Goal: Information Seeking & Learning: Learn about a topic

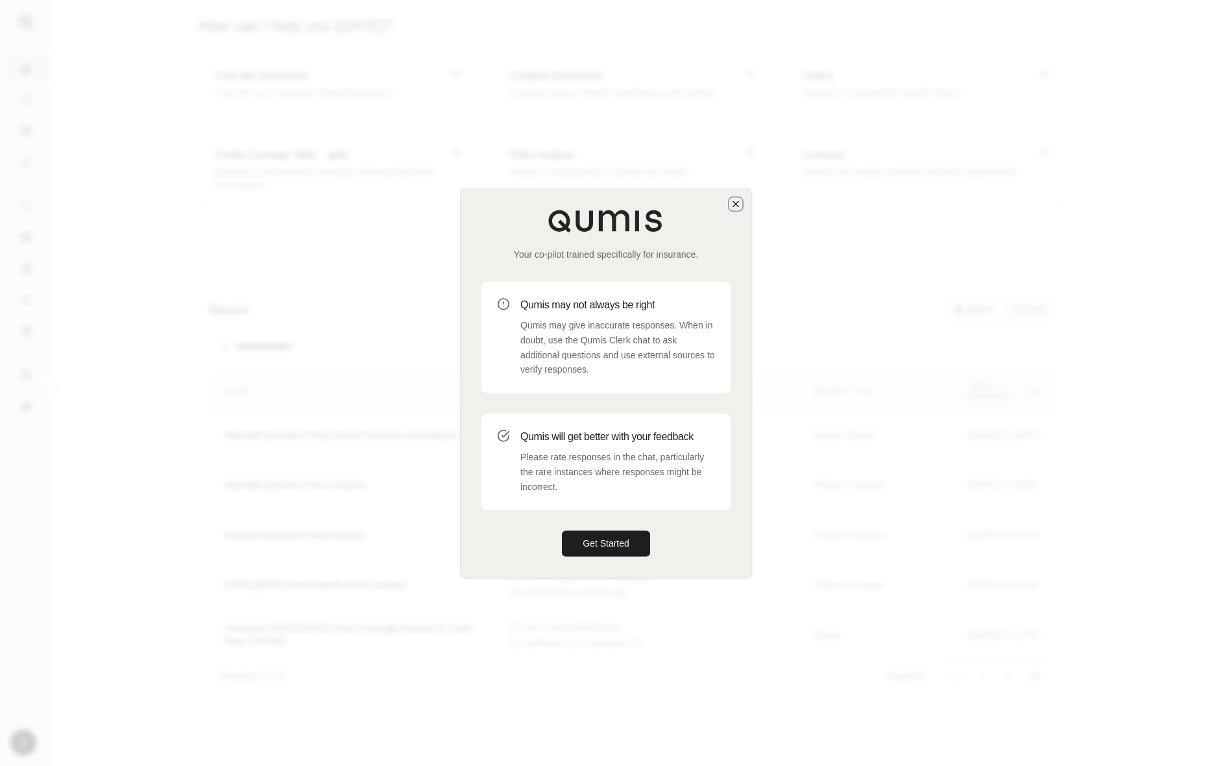
click at [735, 203] on icon "button" at bounding box center [736, 204] width 10 height 10
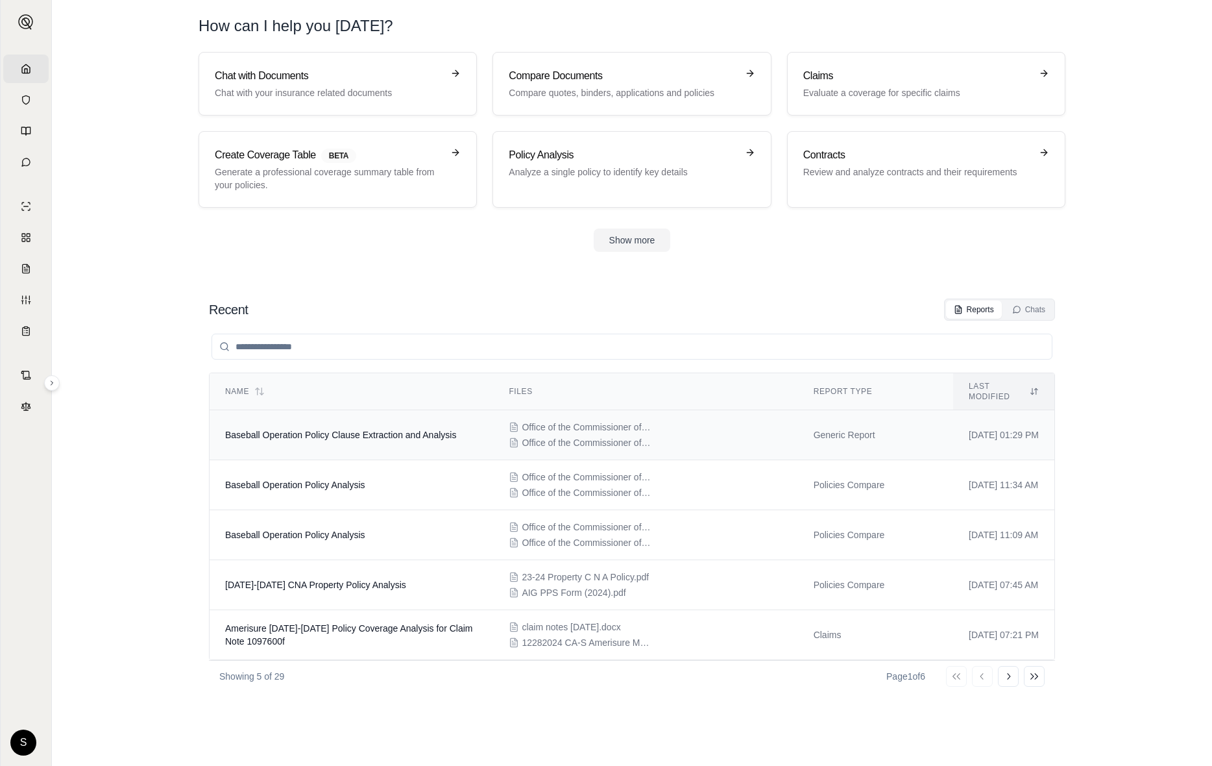
click at [405, 432] on td "Baseball Operation Policy Clause Extraction and Analysis" at bounding box center [352, 435] width 284 height 50
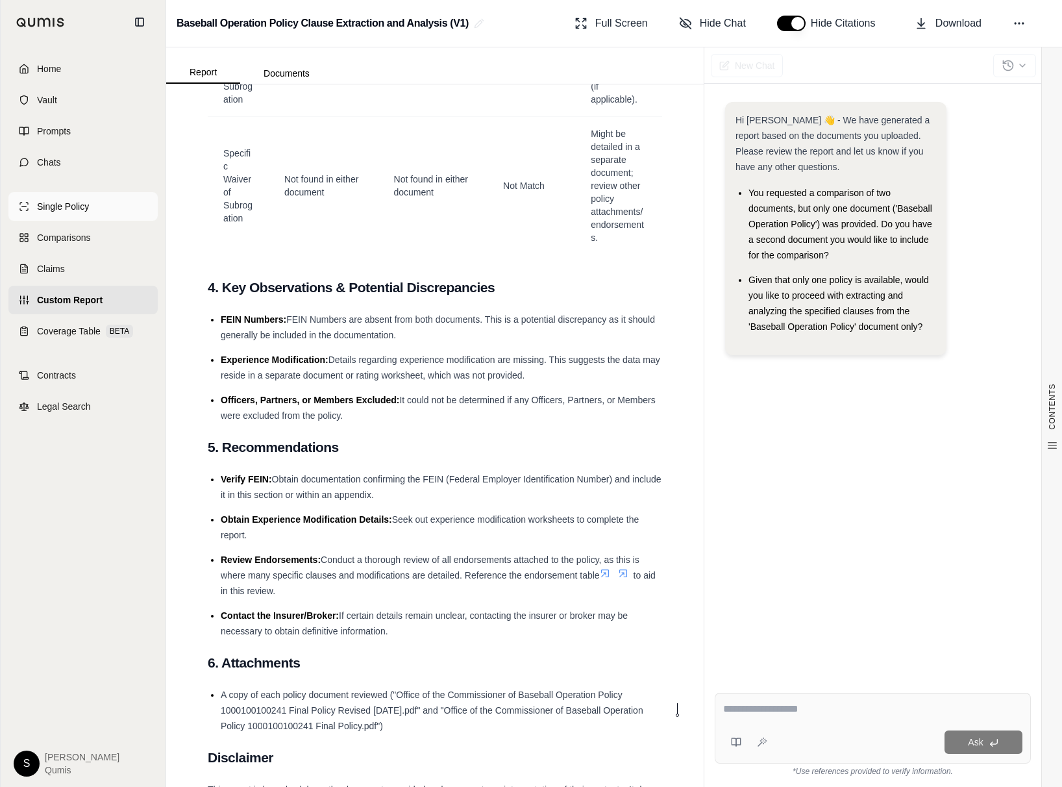
scroll to position [2137, 0]
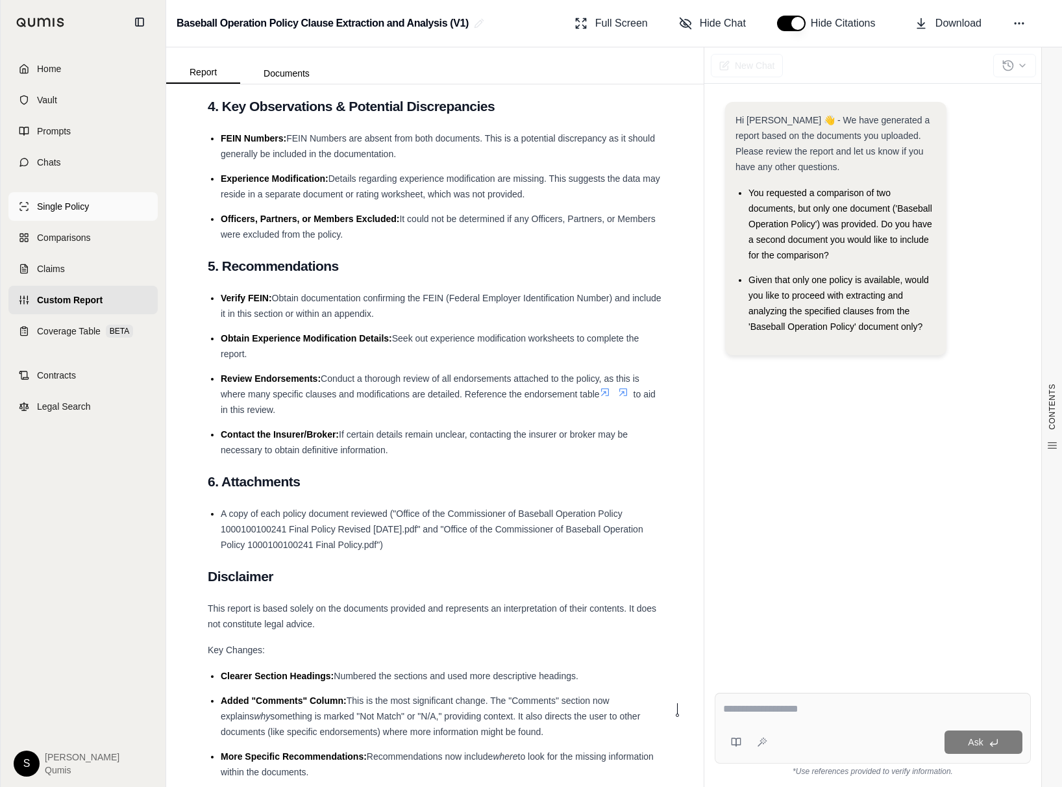
click at [29, 208] on link "Single Policy" at bounding box center [82, 206] width 149 height 29
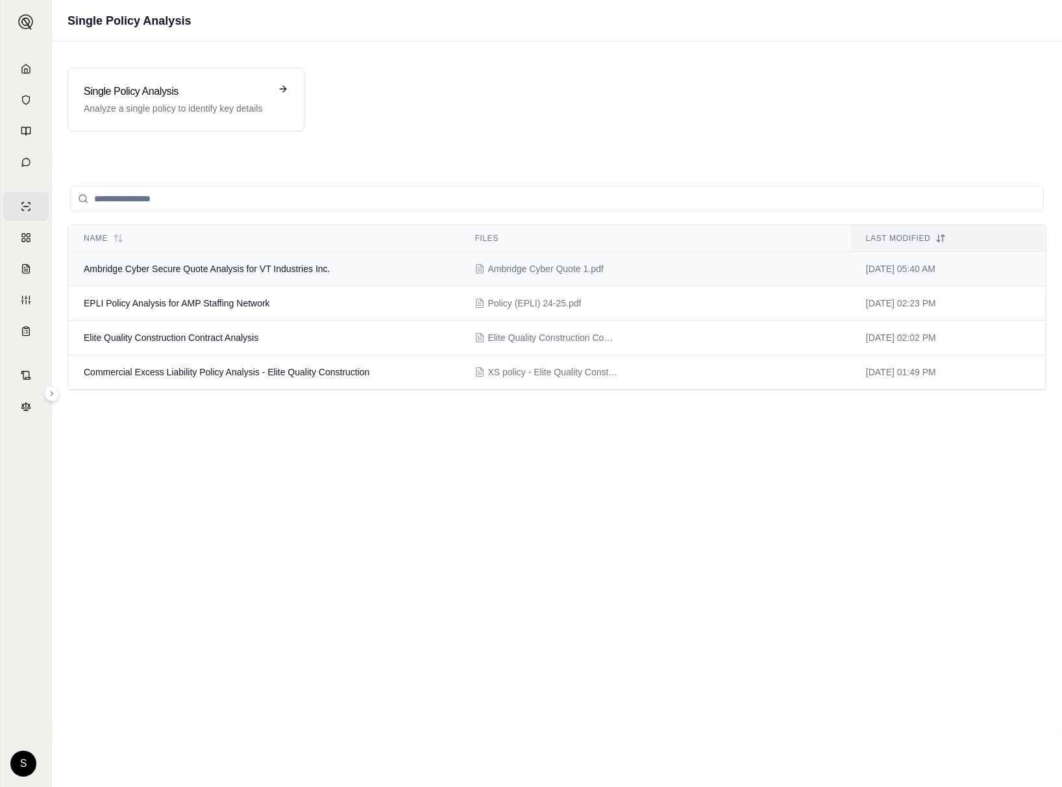
click at [204, 268] on span "Ambridge Cyber Secure Quote Analysis for VT Industries Inc." at bounding box center [207, 269] width 246 height 10
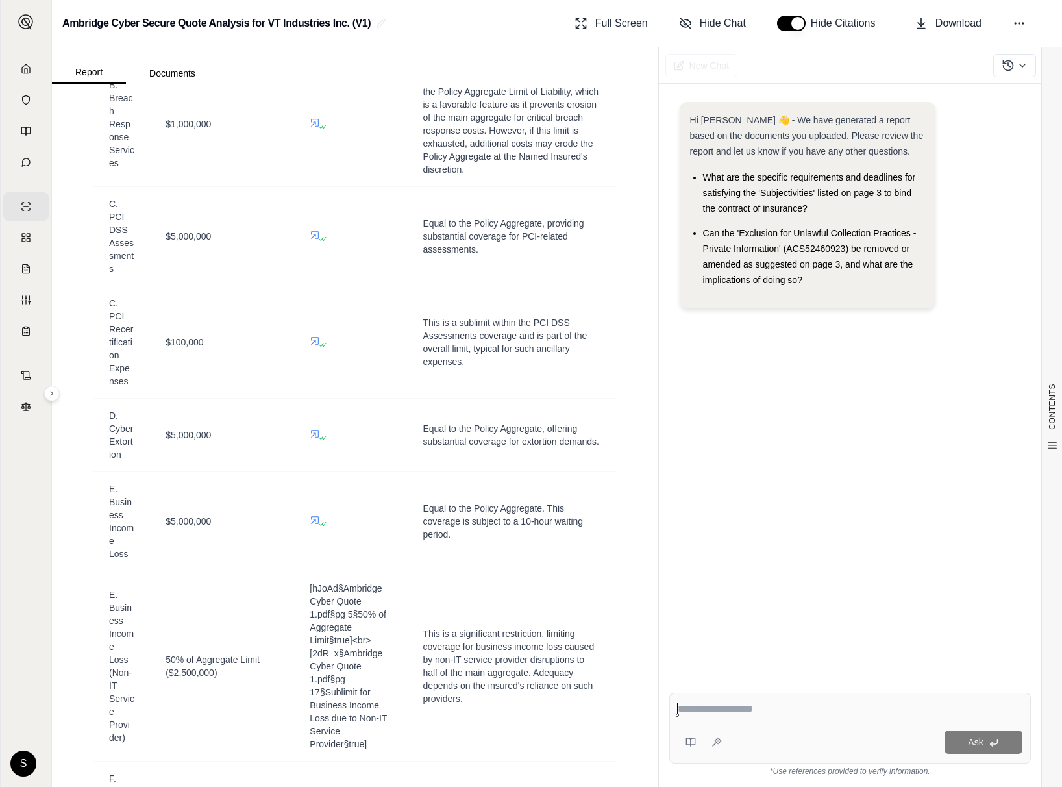
scroll to position [3083, 0]
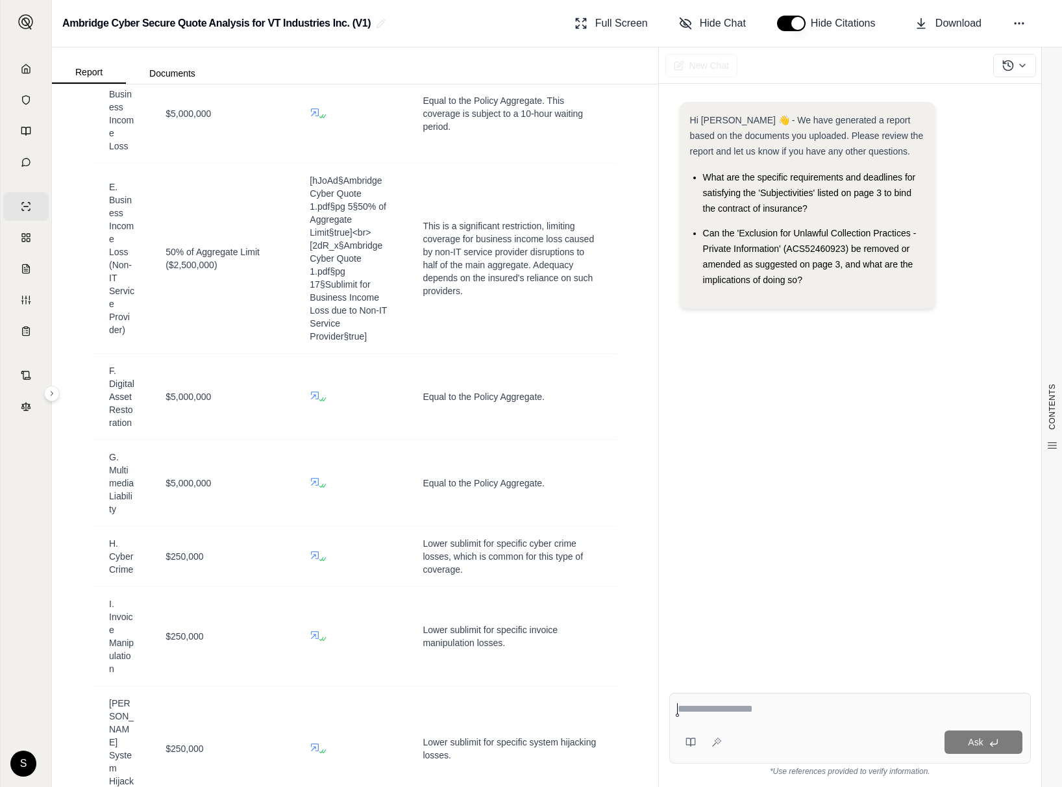
click at [314, 397] on icon at bounding box center [315, 395] width 10 height 10
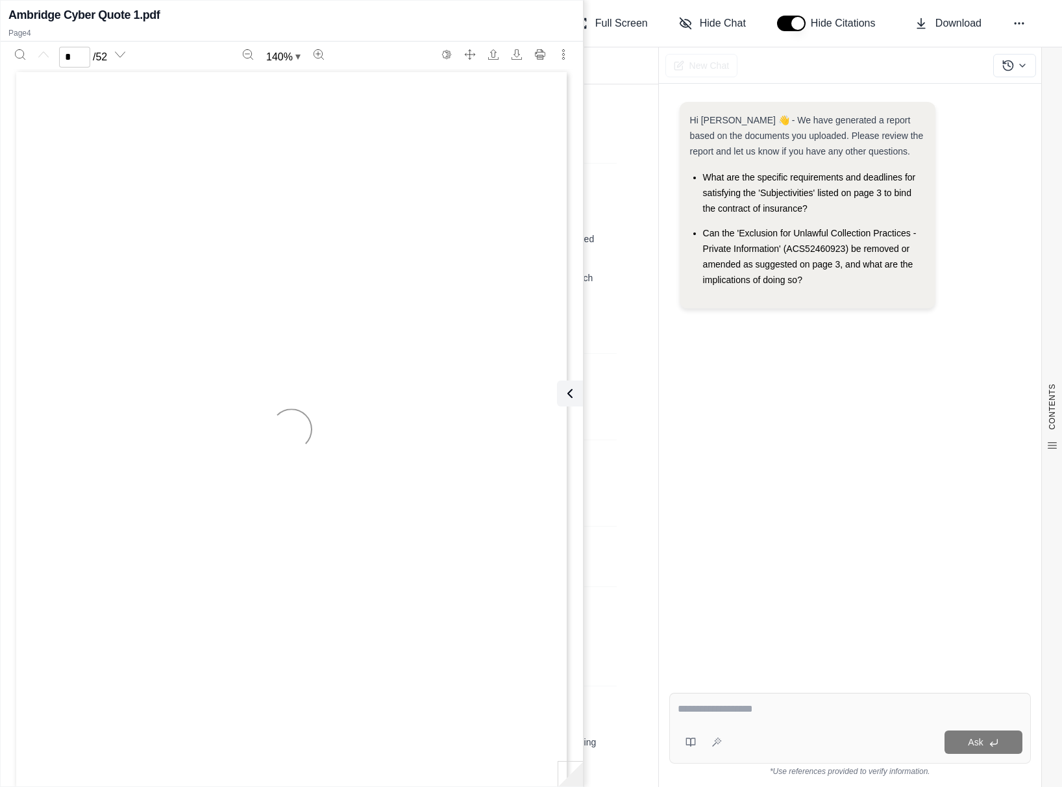
type input "*"
click at [574, 393] on icon at bounding box center [567, 394] width 16 height 16
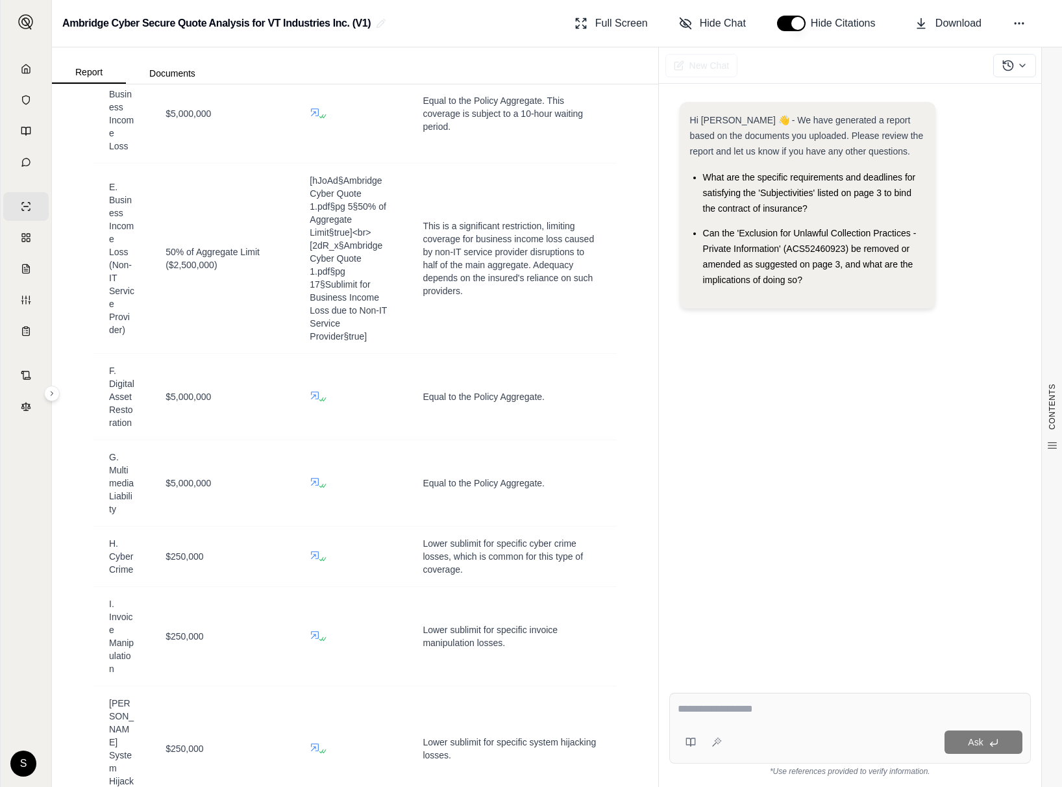
click at [25, 67] on link "Home" at bounding box center [25, 69] width 45 height 29
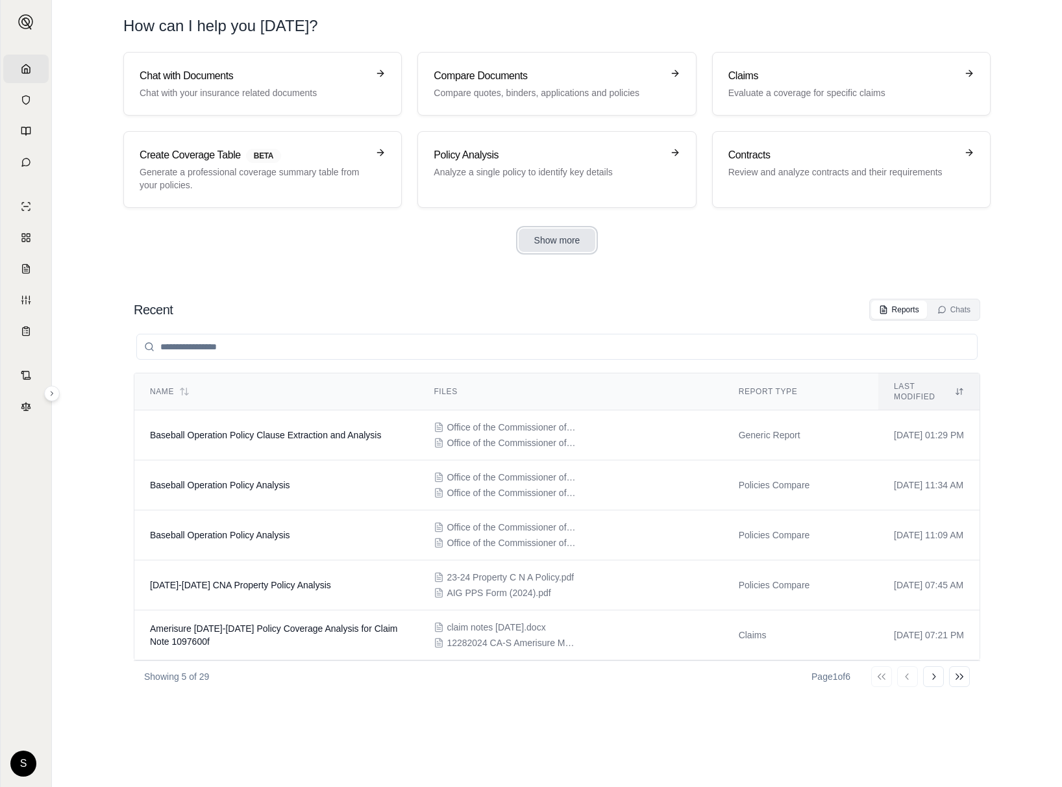
click at [554, 240] on button "Show more" at bounding box center [557, 239] width 77 height 23
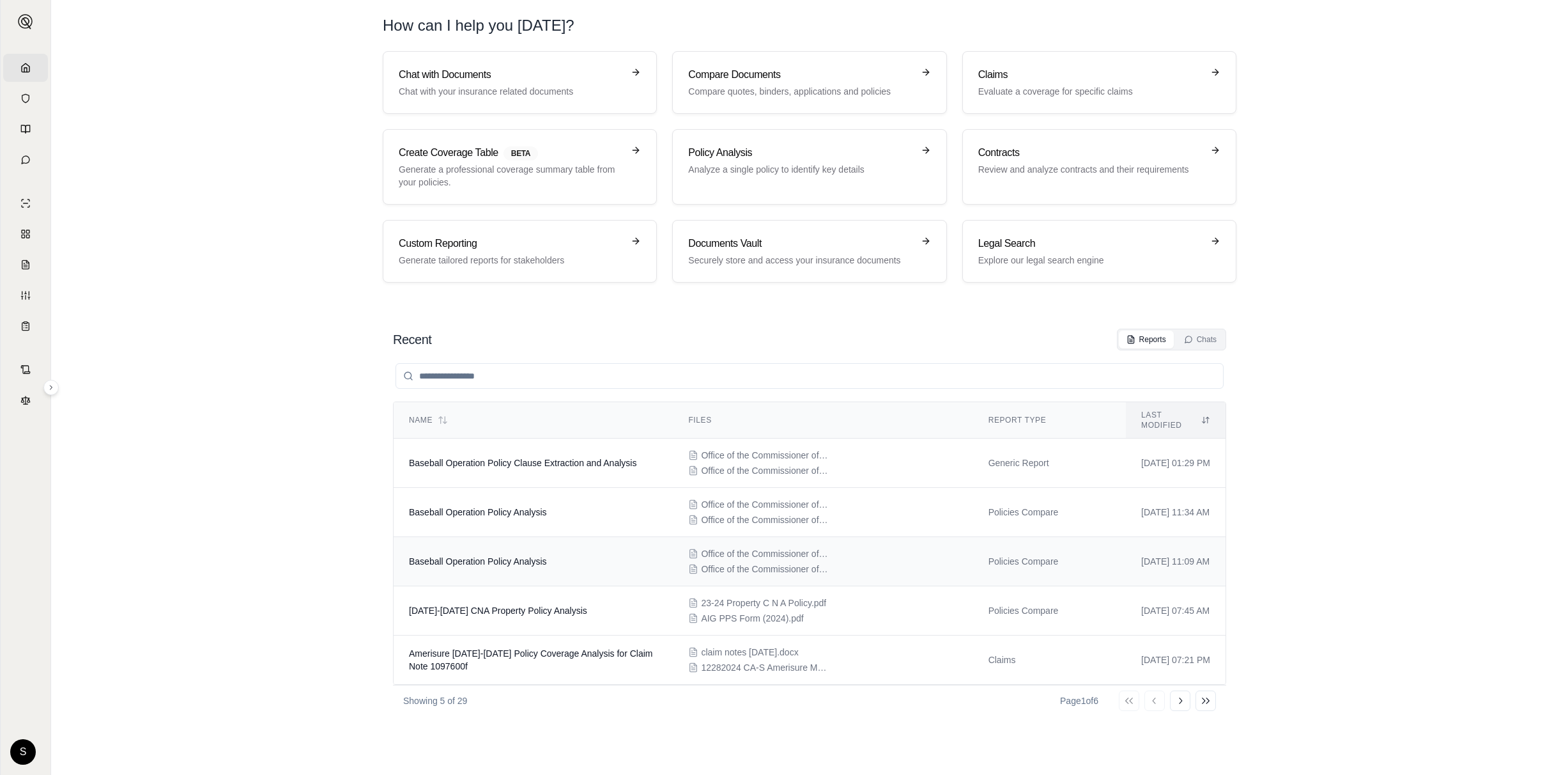
click at [550, 564] on td "Baseball Operation Policy Analysis" at bounding box center [533, 561] width 280 height 49
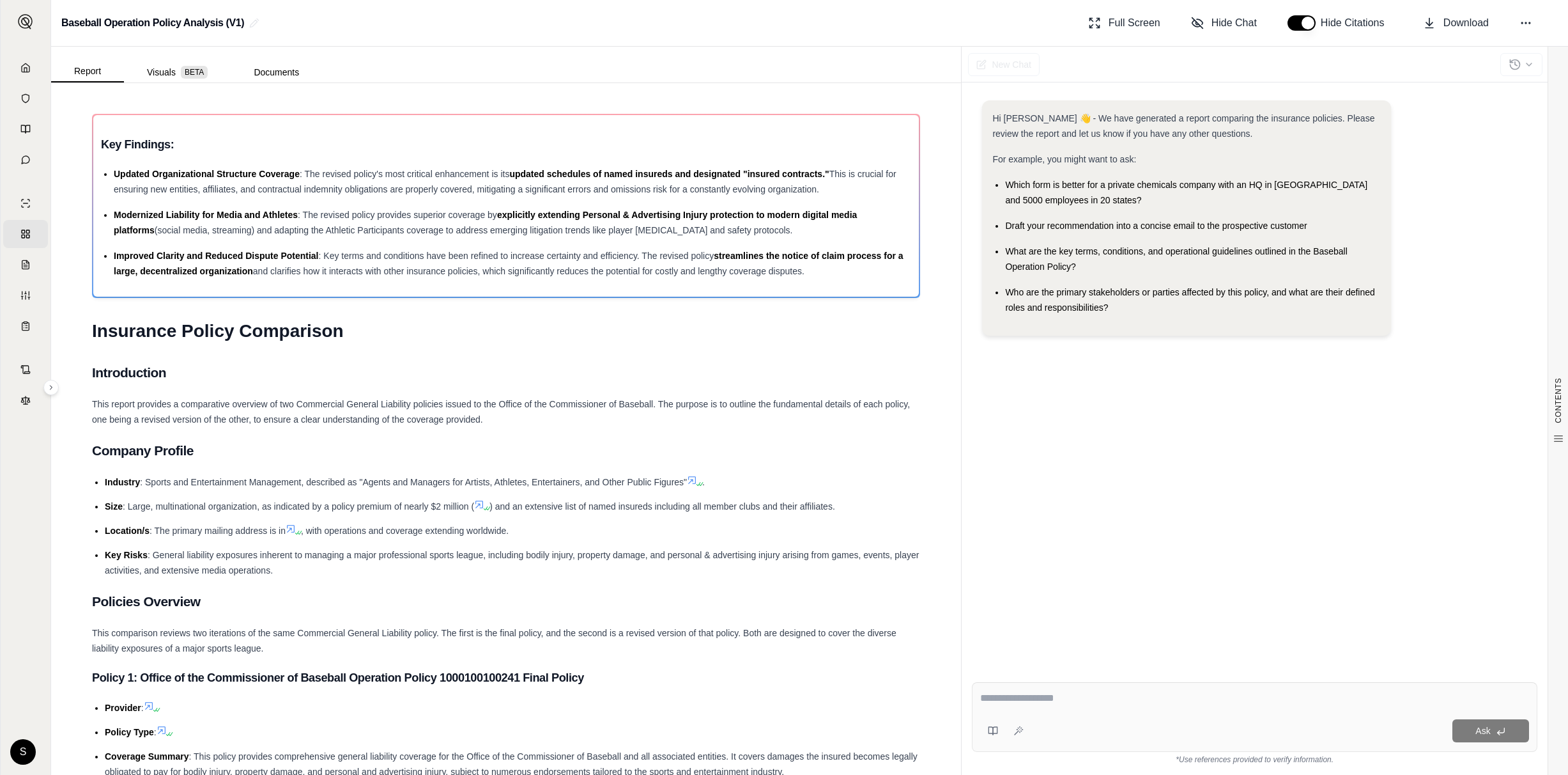
click at [271, 58] on div "Report Visuals BETA Documents" at bounding box center [186, 70] width 271 height 26
click at [270, 70] on button "Documents" at bounding box center [276, 72] width 92 height 21
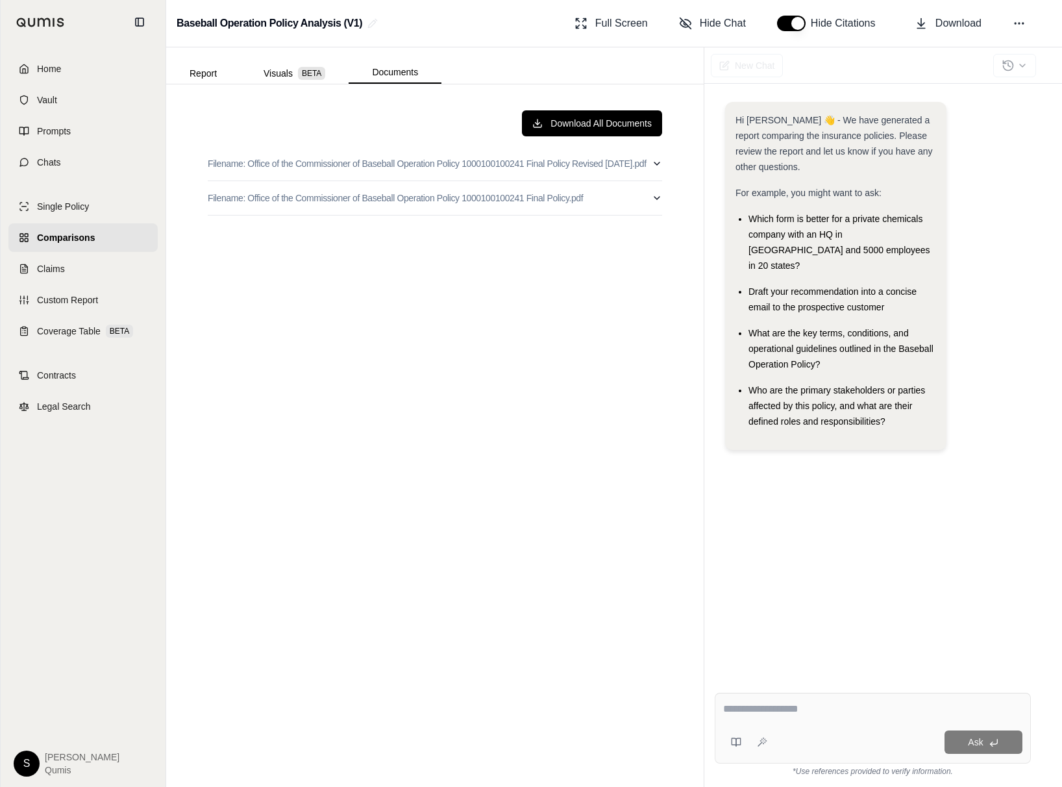
click at [29, 240] on link "Comparisons" at bounding box center [82, 237] width 149 height 29
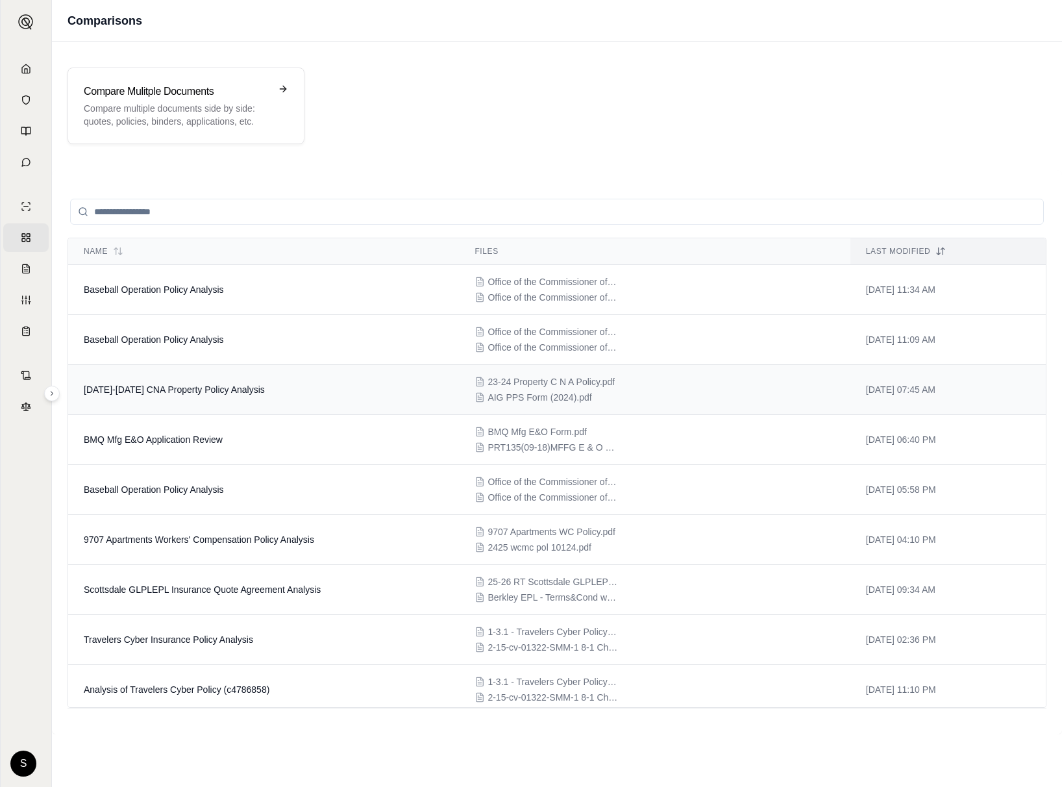
click at [239, 410] on td "2023-2024 CNA Property Policy Analysis" at bounding box center [263, 390] width 391 height 50
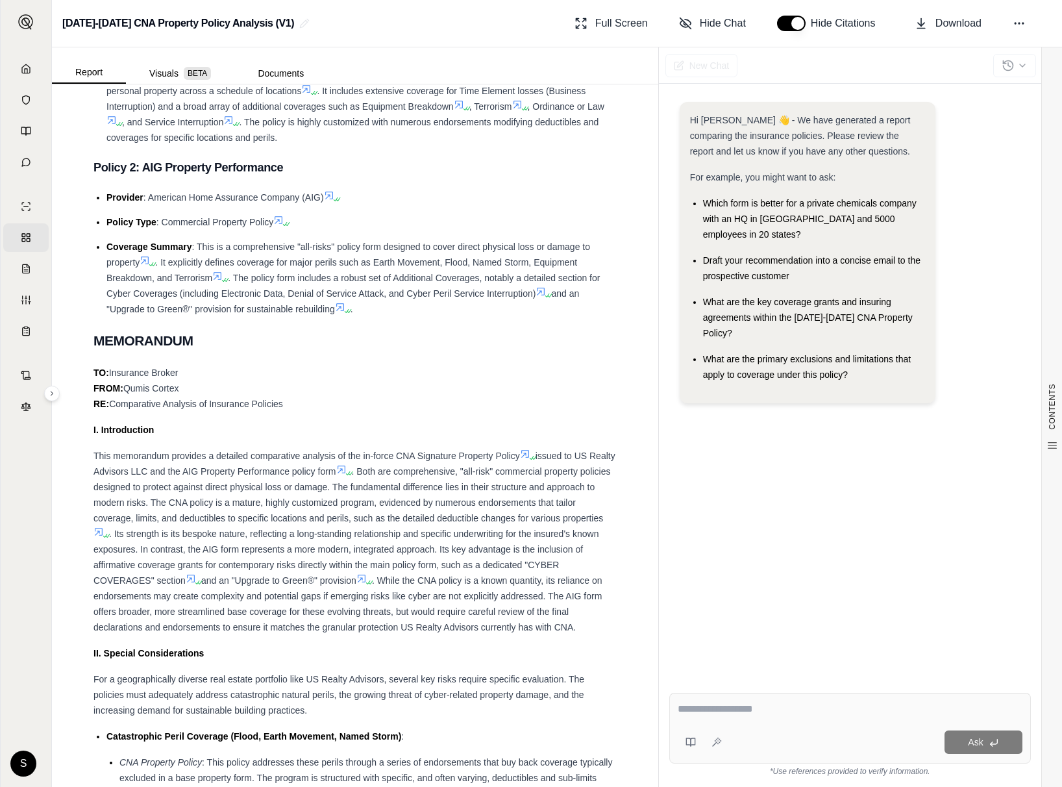
scroll to position [684, 0]
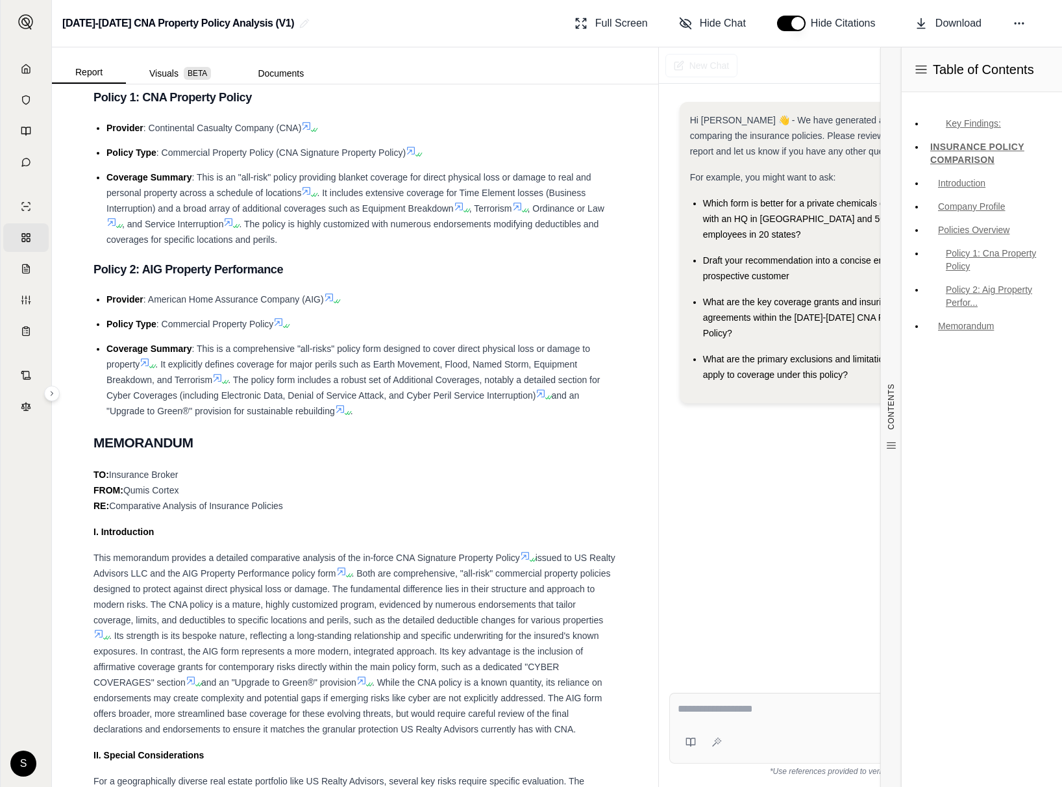
click at [809, 499] on div "Hi Dan 👋 - We have generated a report comparing the insurance policies. Please …" at bounding box center [850, 382] width 362 height 580
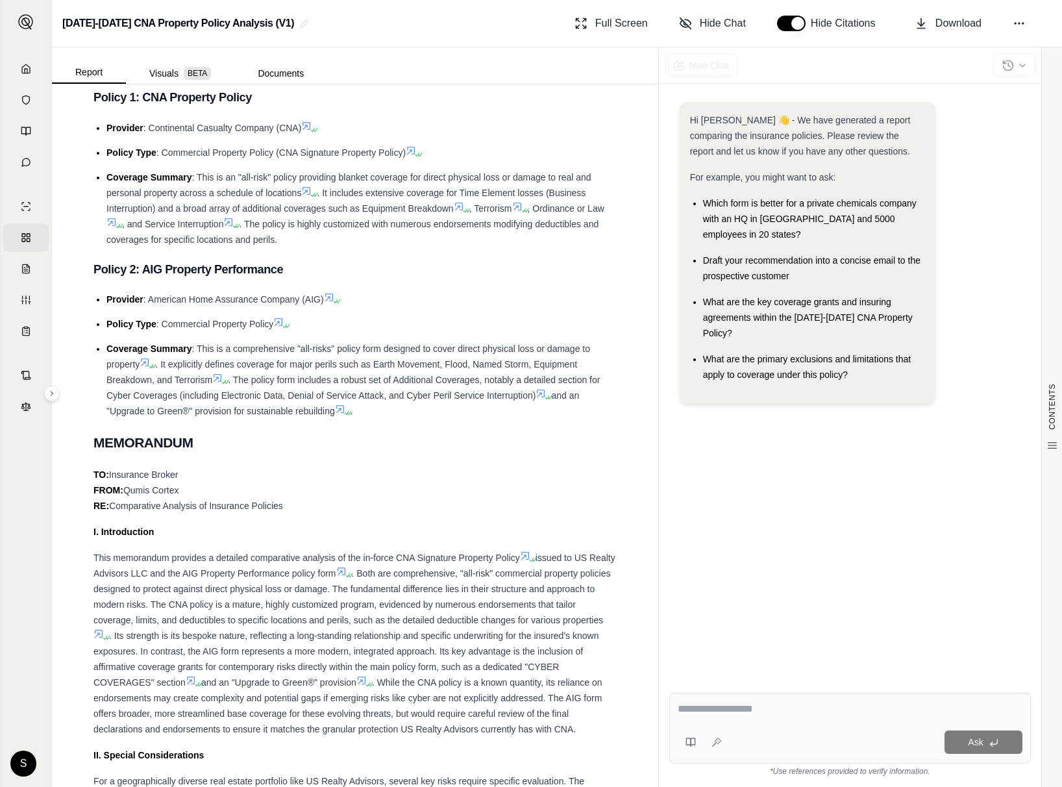
click at [796, 724] on div "Ask" at bounding box center [850, 728] width 362 height 71
click at [330, 298] on icon at bounding box center [329, 297] width 8 height 8
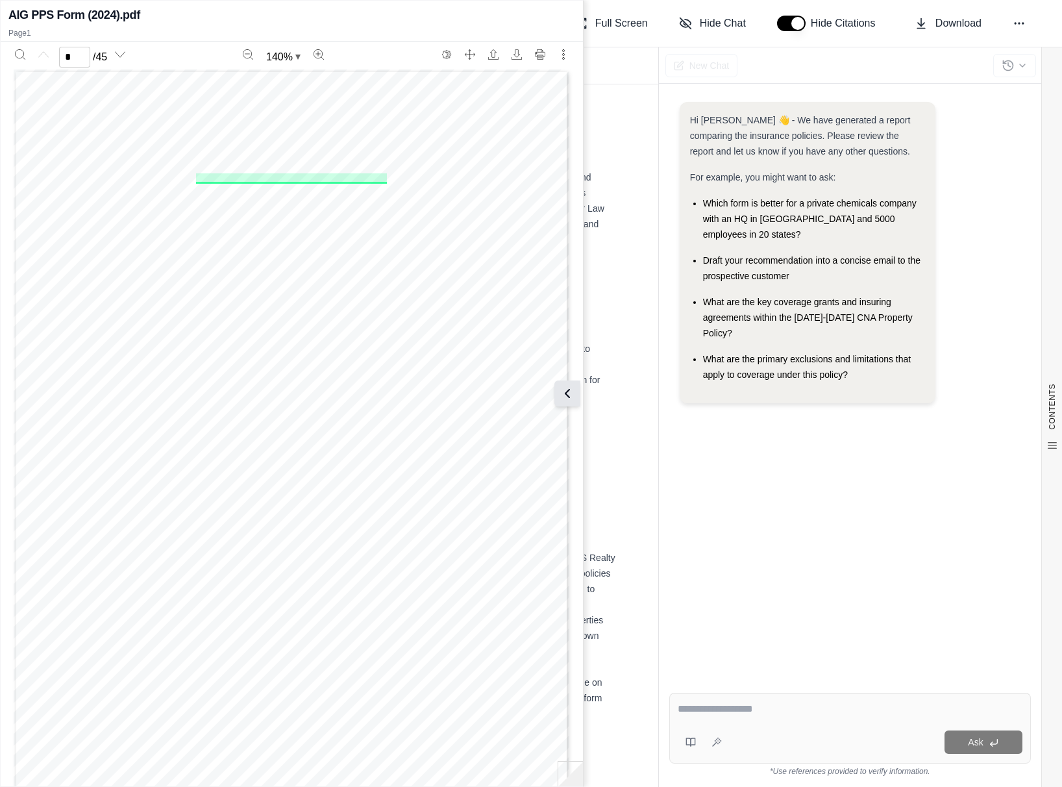
click at [565, 387] on icon at bounding box center [567, 394] width 16 height 16
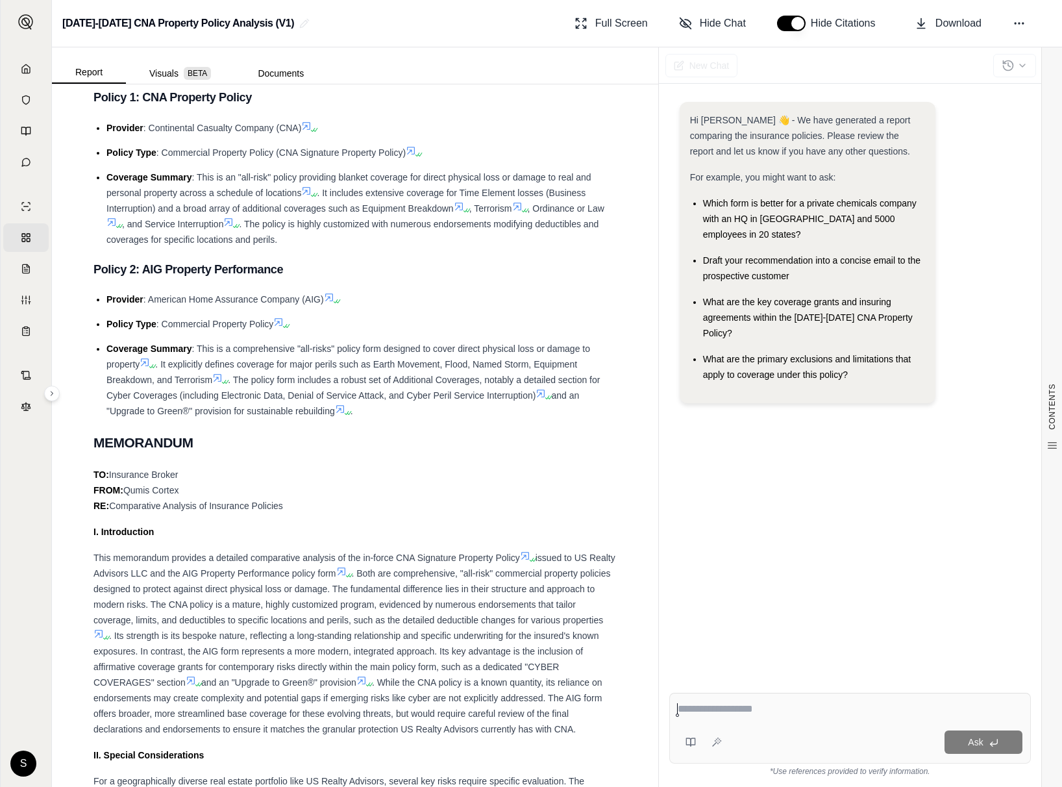
click at [760, 705] on textarea at bounding box center [850, 709] width 345 height 16
type textarea "**********"
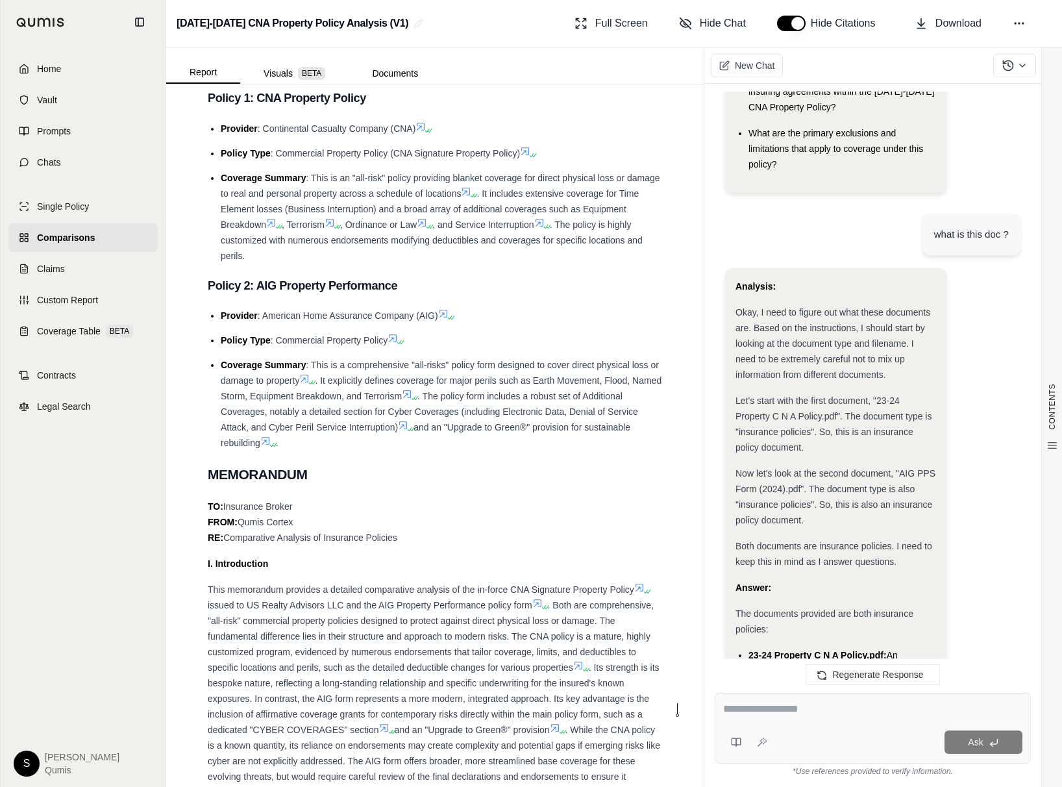
scroll to position [288, 0]
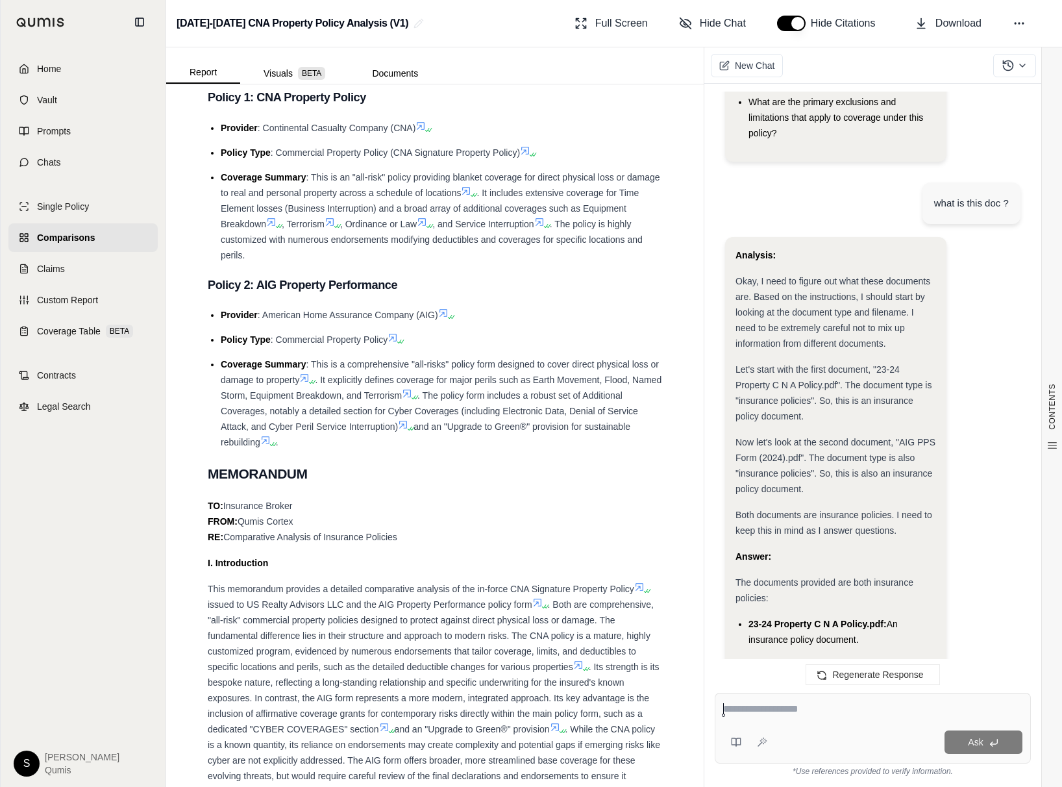
click at [58, 238] on span "Comparisons" at bounding box center [66, 237] width 58 height 13
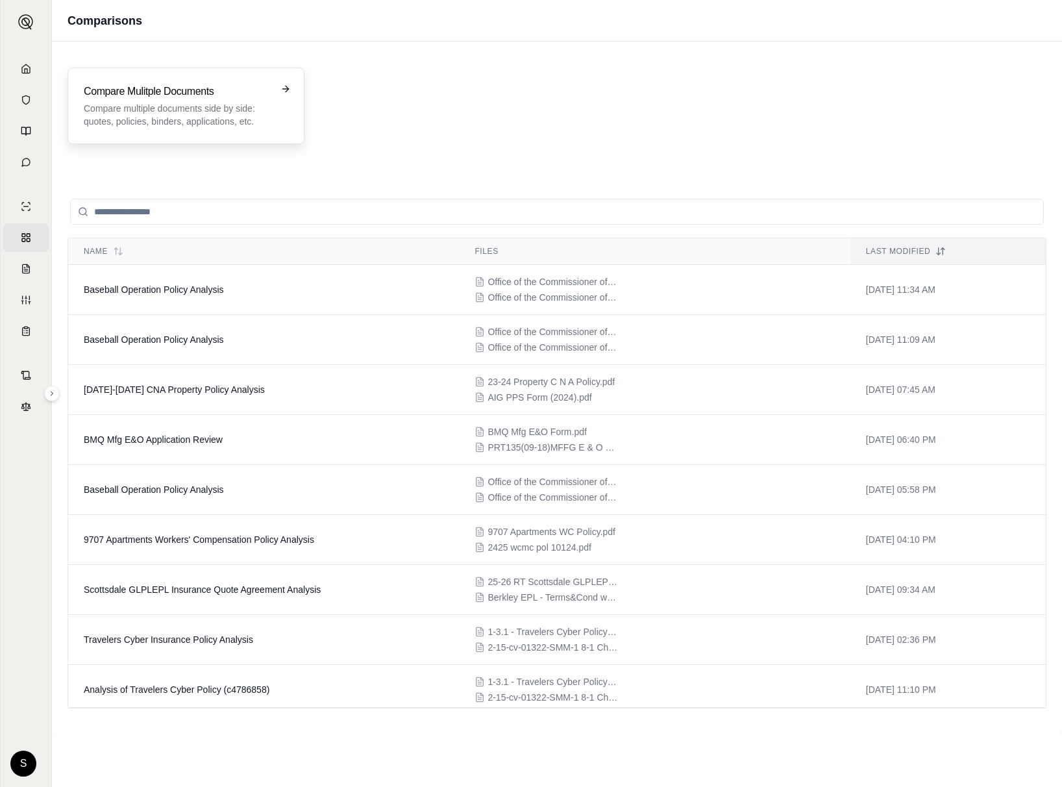
click at [177, 114] on p "Compare multiple documents side by side: quotes, policies, binders, application…" at bounding box center [177, 115] width 186 height 26
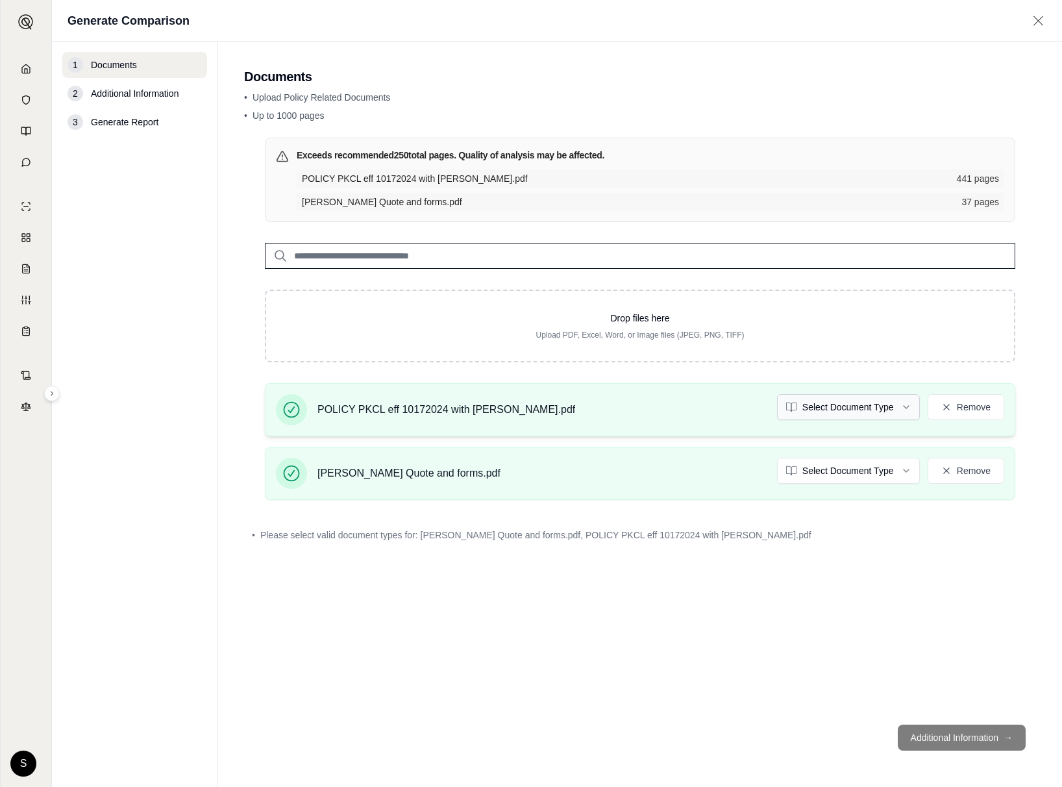
click at [856, 403] on html "Home Vault Prompts Chats Single Policy Comparisons Claims Custom Report Coverag…" at bounding box center [531, 393] width 1062 height 787
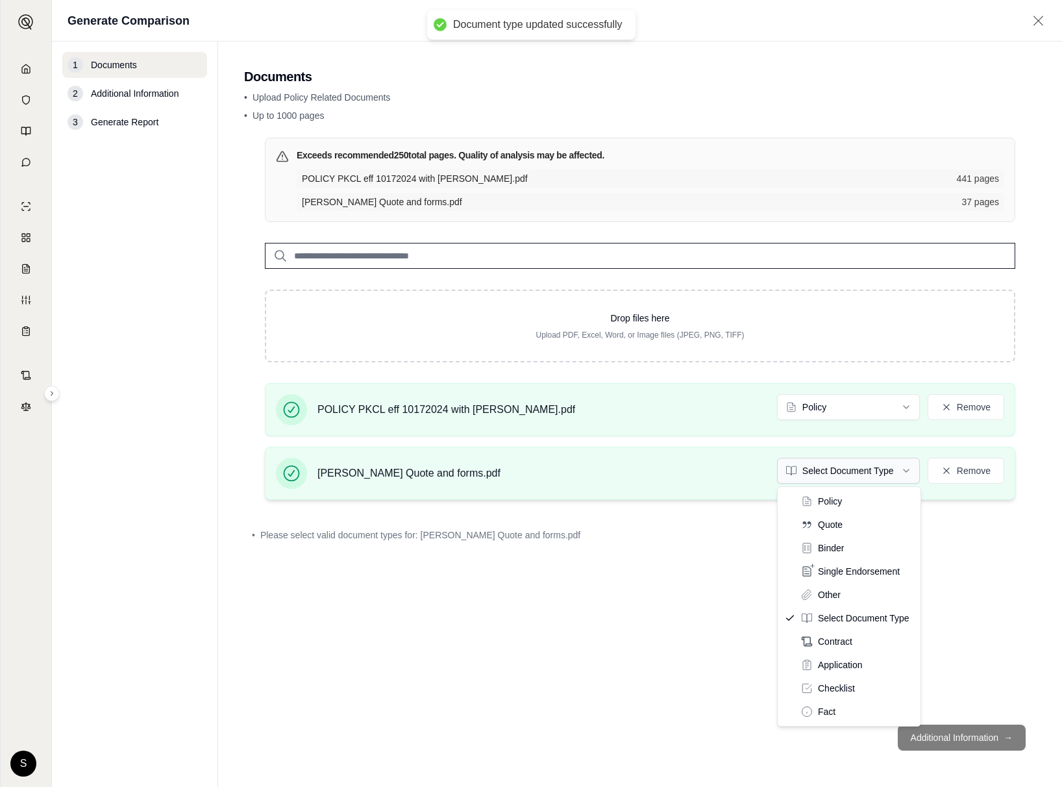
click at [857, 475] on html "Document type updated successfully Home Vault Prompts Chats Single Policy Compa…" at bounding box center [531, 393] width 1062 height 787
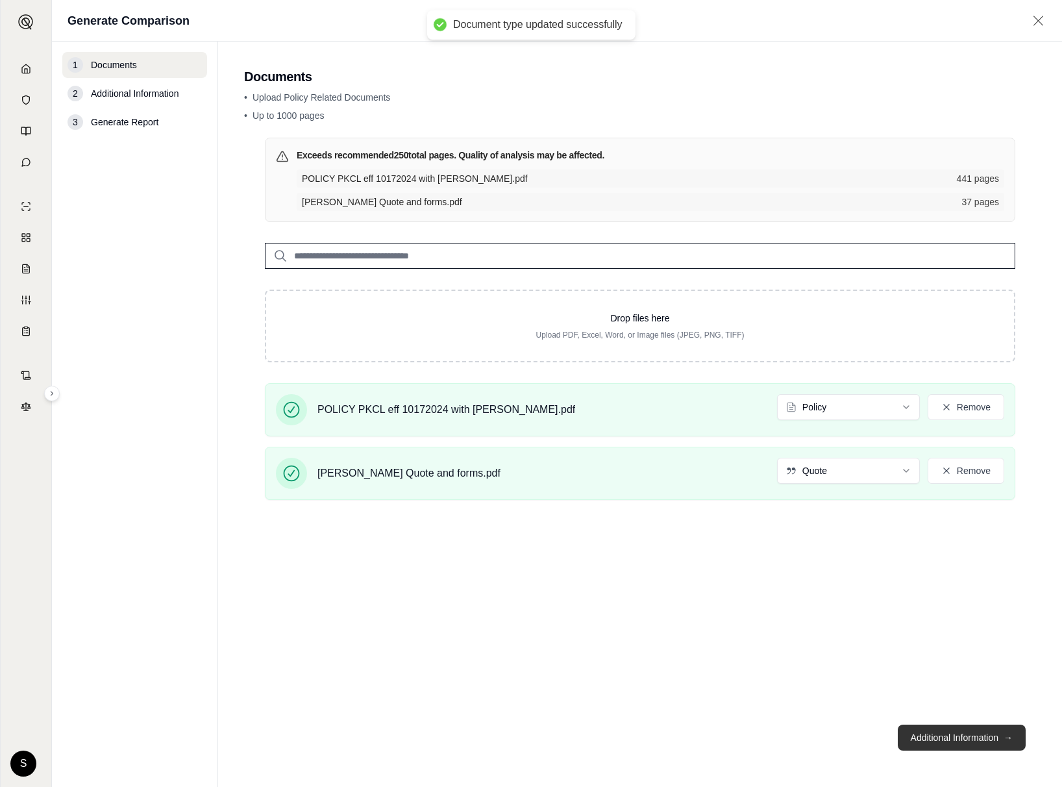
click at [951, 735] on button "Additional Information →" at bounding box center [962, 737] width 128 height 26
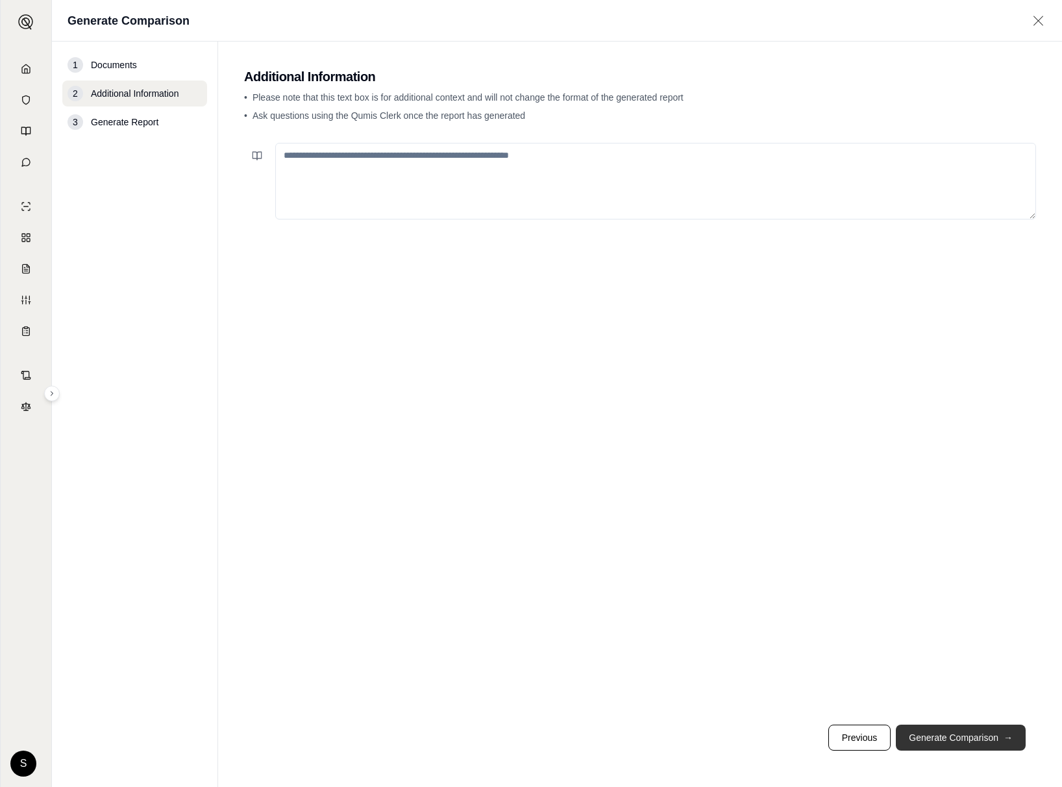
click at [951, 735] on button "Generate Comparison →" at bounding box center [961, 737] width 130 height 26
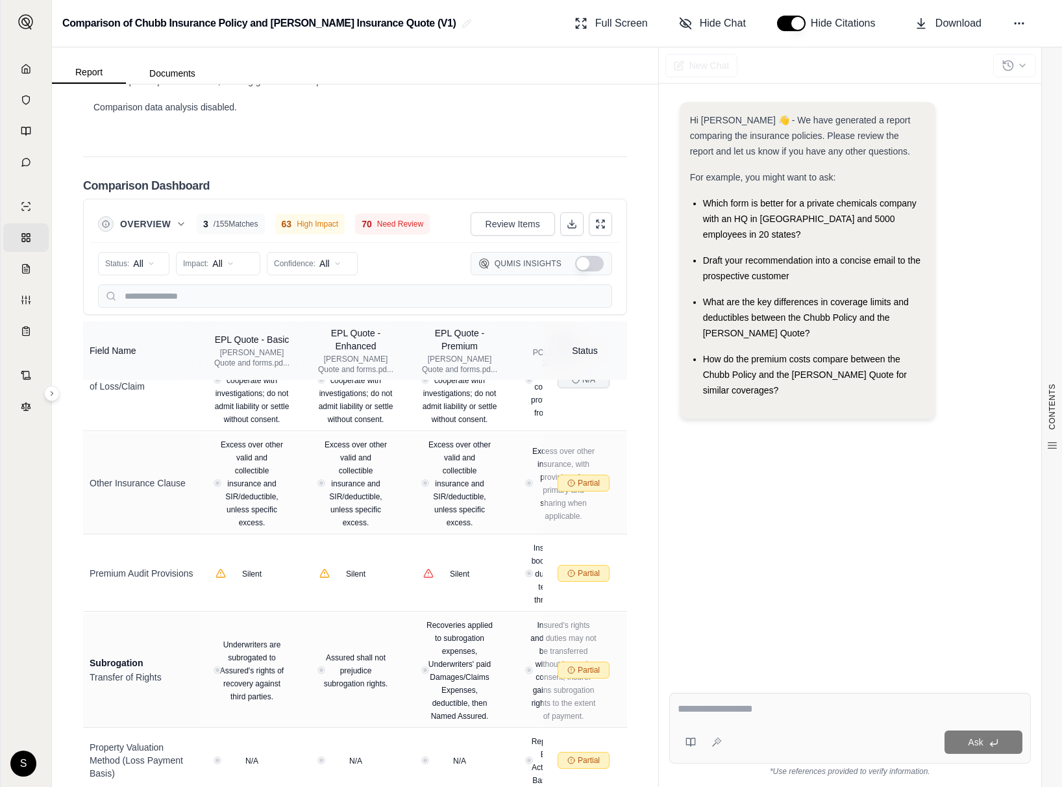
scroll to position [0, 73]
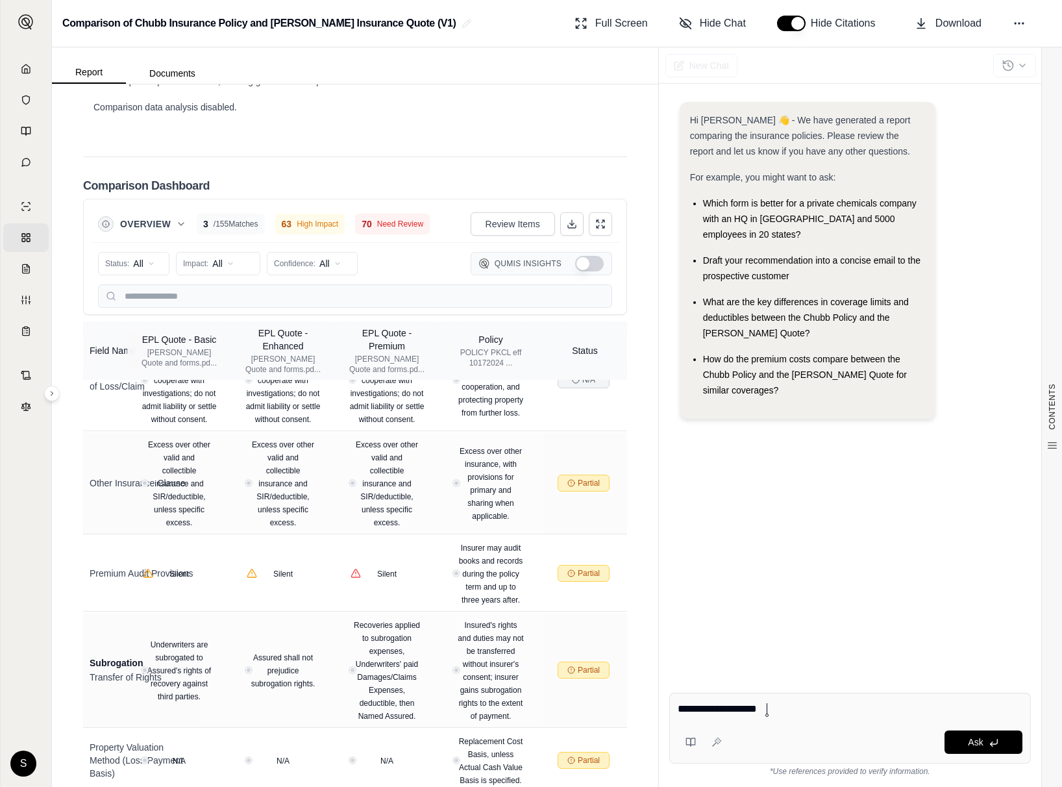
type textarea "**********"
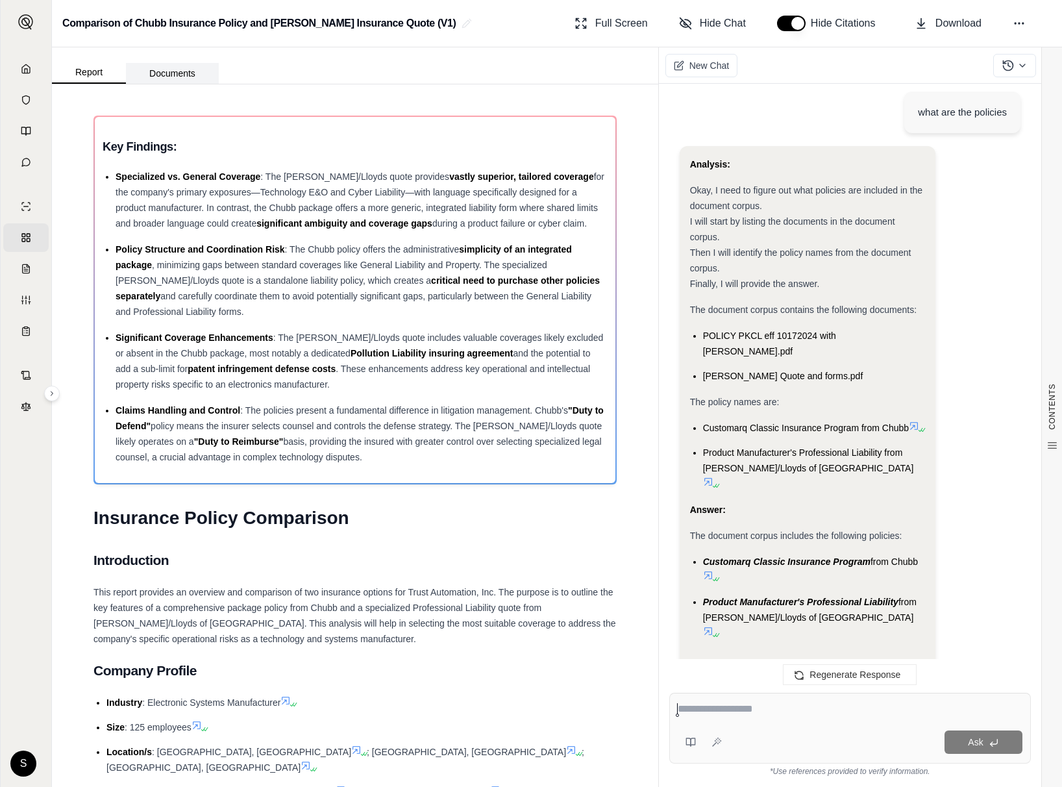
click at [171, 75] on button "Documents" at bounding box center [172, 73] width 93 height 21
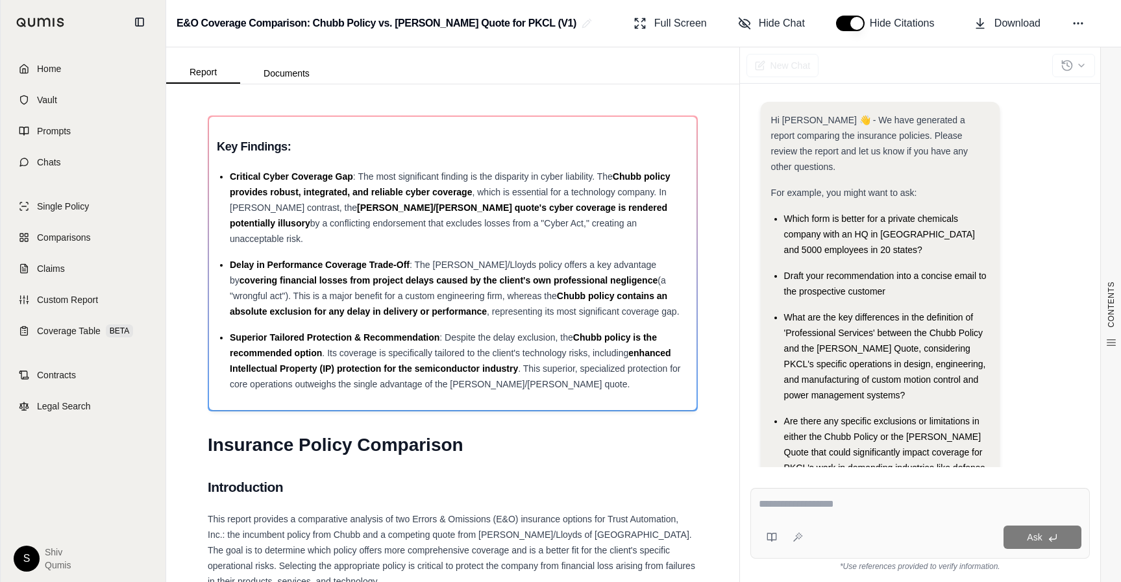
scroll to position [49, 0]
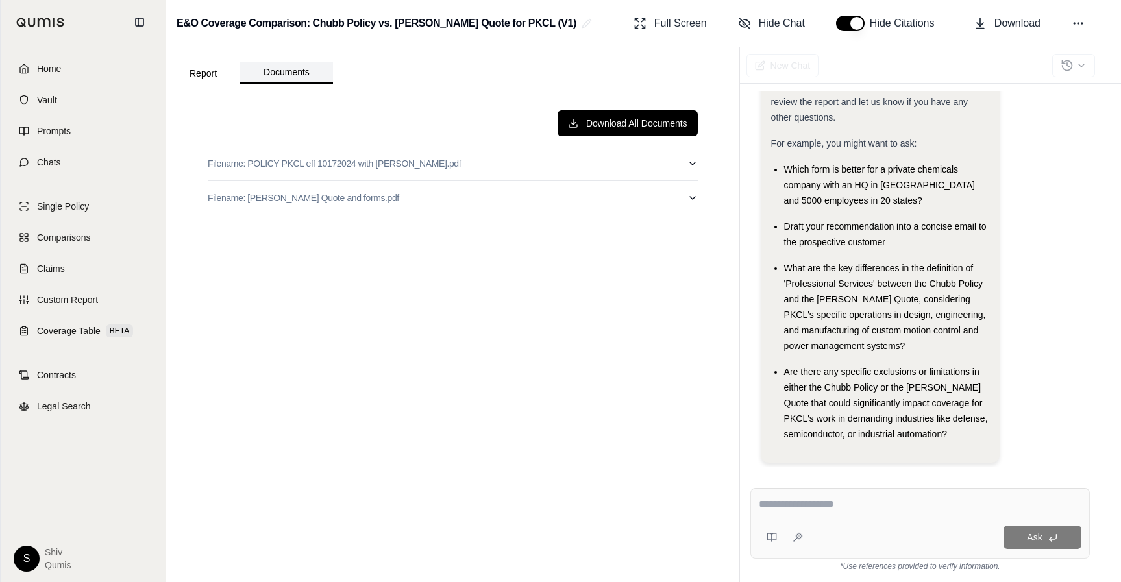
click at [273, 72] on button "Documents" at bounding box center [286, 73] width 93 height 22
click at [635, 125] on button "Download All Documents" at bounding box center [628, 123] width 140 height 26
click at [65, 212] on span "Single Policy" at bounding box center [63, 206] width 52 height 13
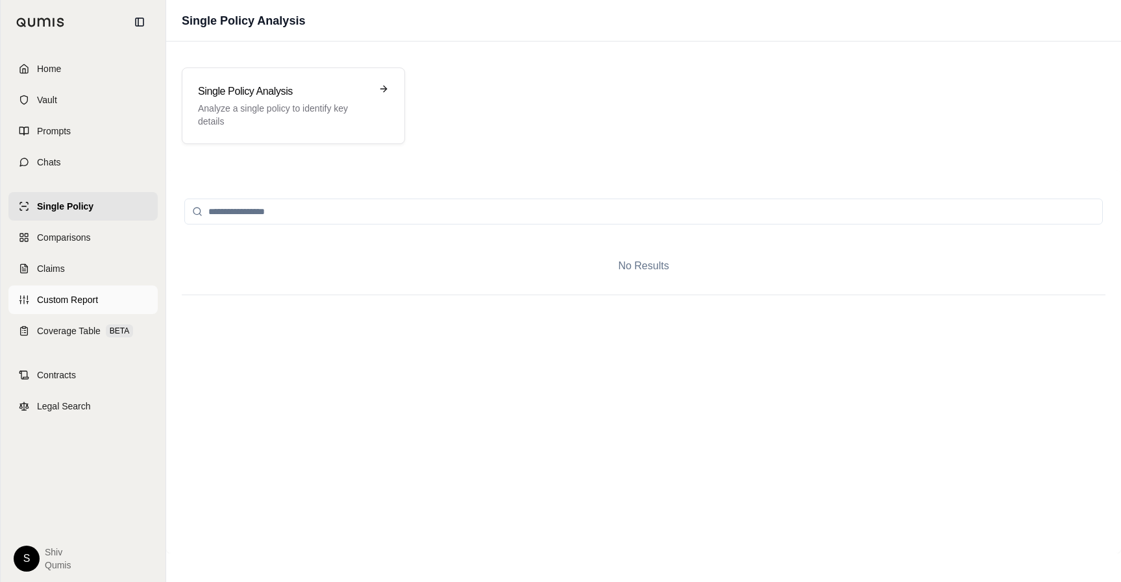
click at [90, 305] on span "Custom Report" at bounding box center [67, 299] width 61 height 13
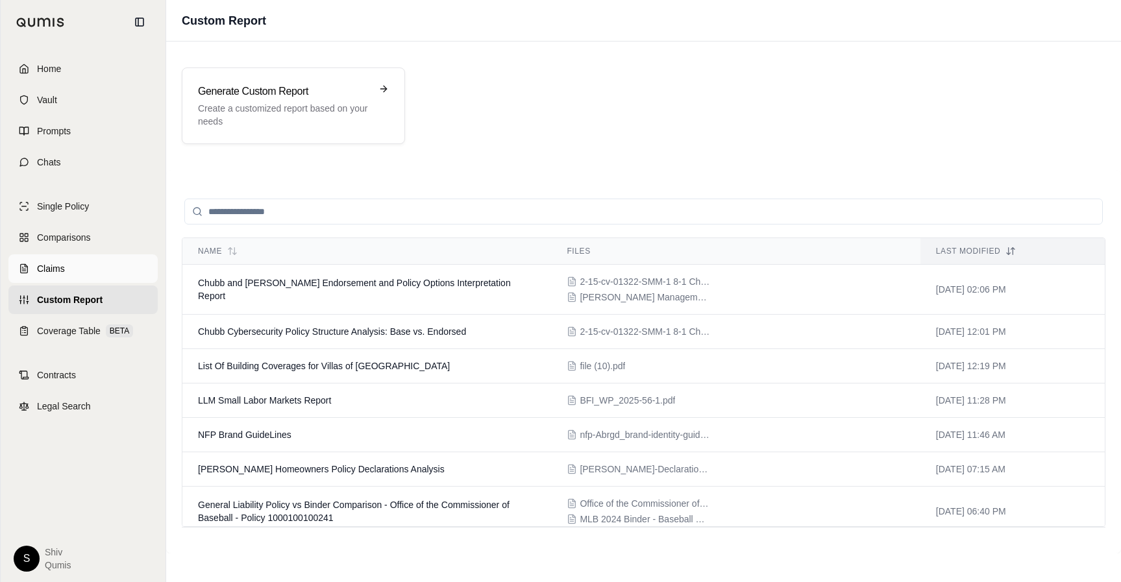
click at [66, 265] on link "Claims" at bounding box center [82, 268] width 149 height 29
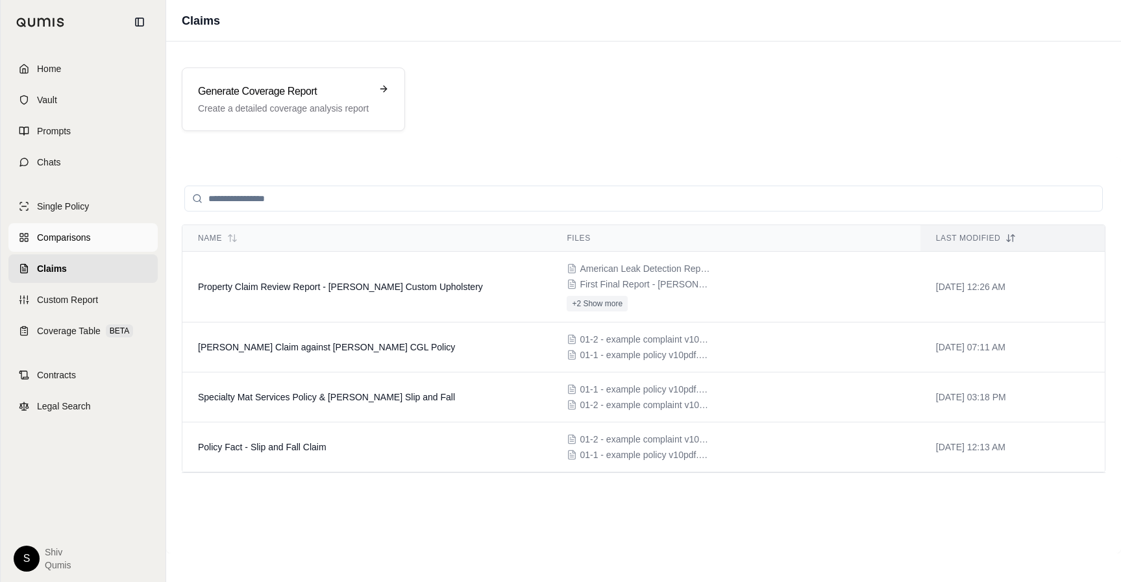
click at [70, 234] on span "Comparisons" at bounding box center [63, 237] width 53 height 13
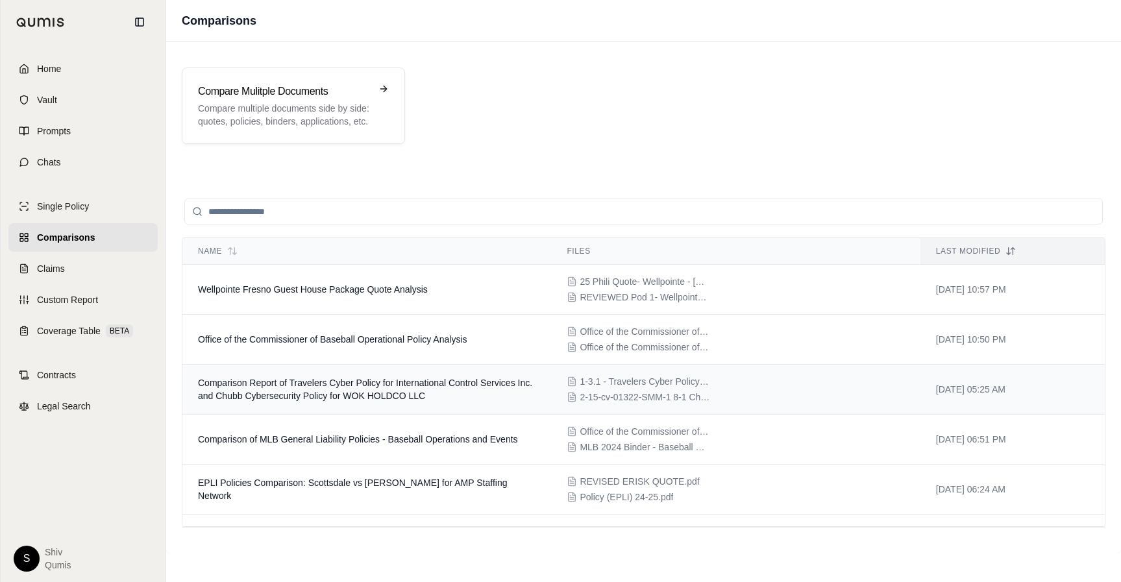
click at [471, 402] on td "Comparison Report of Travelers Cyber Policy for International Control Services …" at bounding box center [366, 390] width 369 height 50
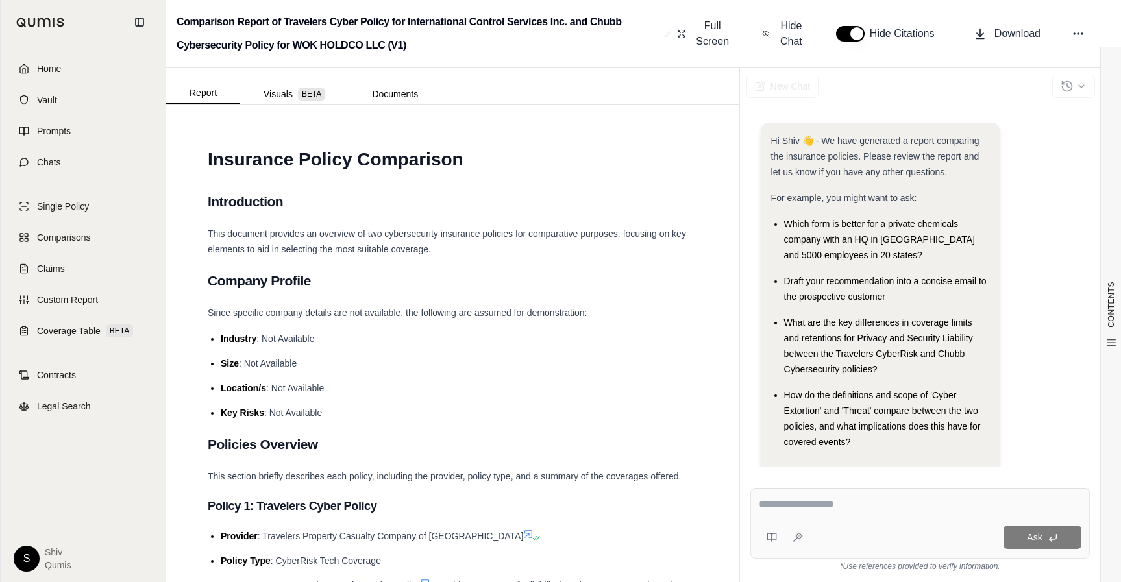
scroll to position [23, 0]
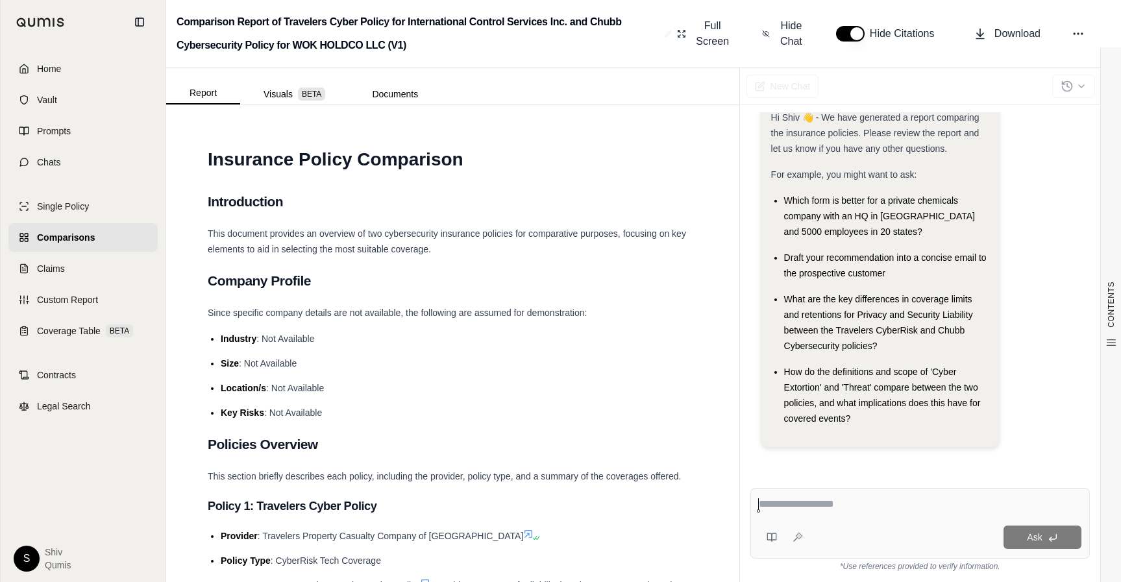
click at [809, 502] on textarea at bounding box center [920, 504] width 323 height 16
click at [398, 96] on button "Documents" at bounding box center [395, 94] width 93 height 21
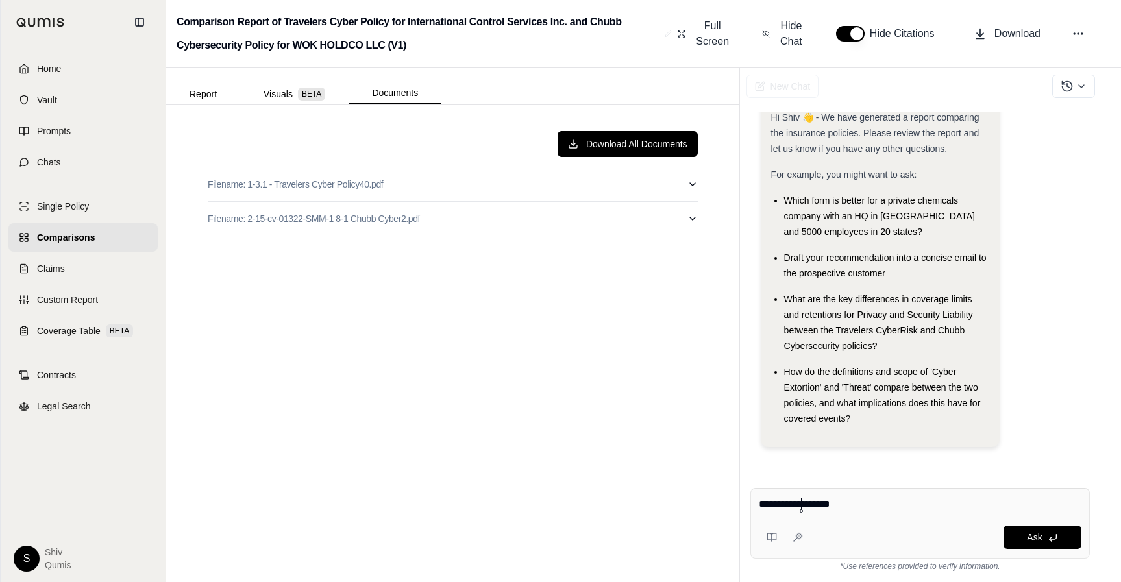
click at [800, 504] on textarea "**********" at bounding box center [920, 504] width 323 height 16
click at [819, 502] on textarea "**********" at bounding box center [920, 504] width 323 height 16
type textarea "**********"
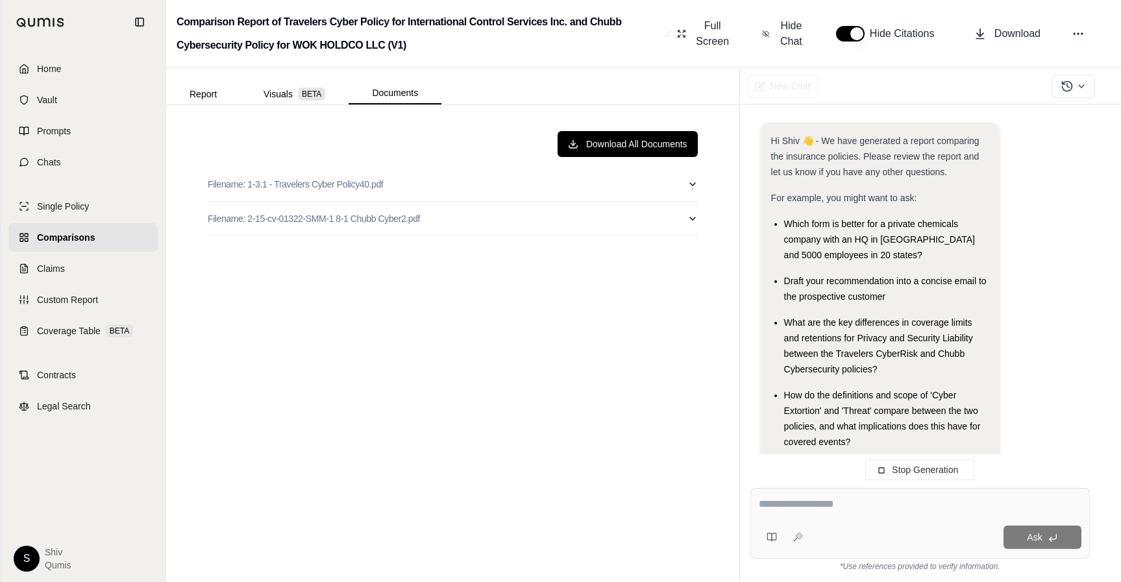
scroll to position [164, 0]
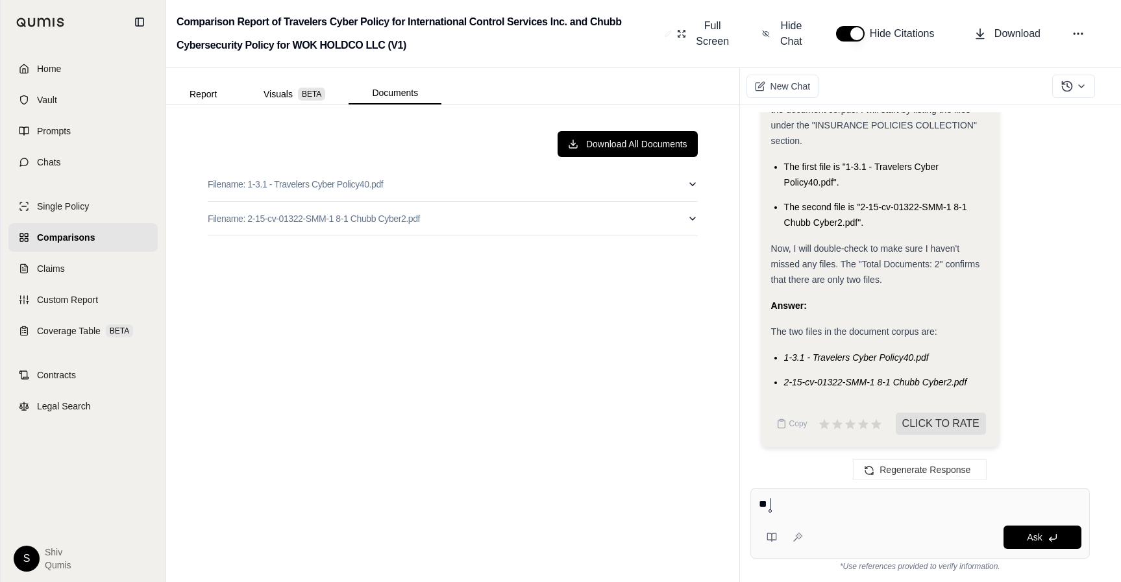
type textarea "*"
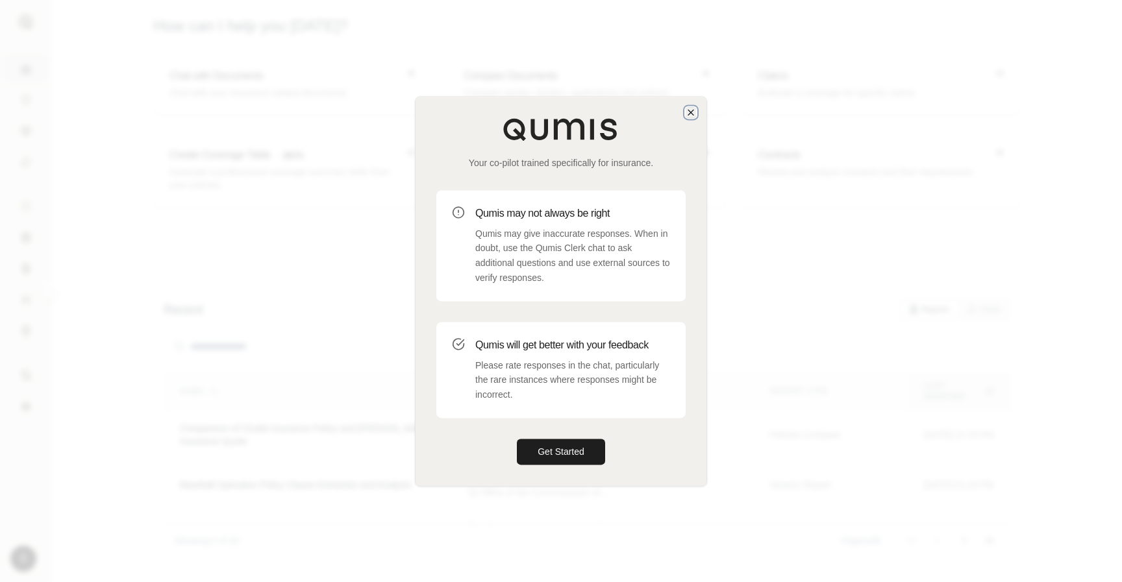
click at [693, 112] on icon "button" at bounding box center [690, 112] width 10 height 10
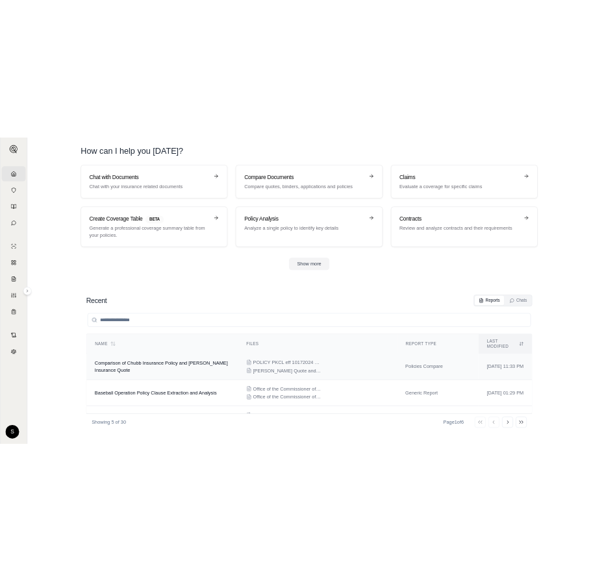
scroll to position [125, 0]
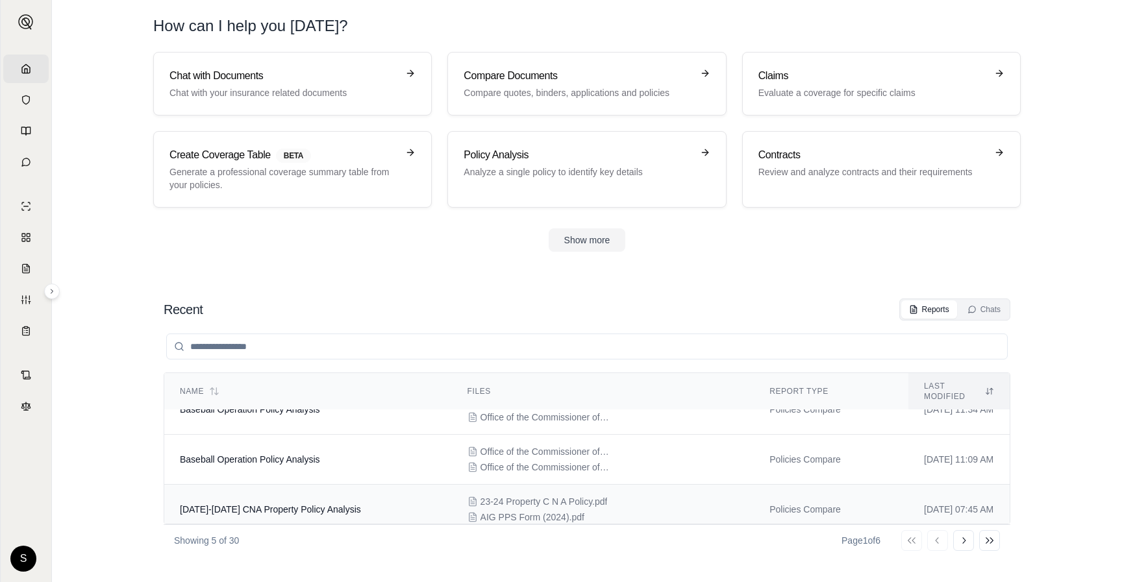
click at [359, 501] on td "[DATE]-[DATE] CNA Property Policy Analysis" at bounding box center [308, 510] width 288 height 50
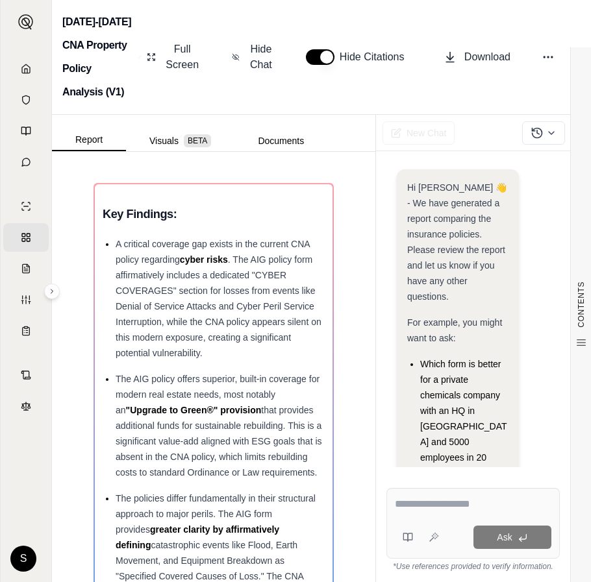
click at [417, 498] on textarea at bounding box center [473, 504] width 156 height 16
type textarea "**********"
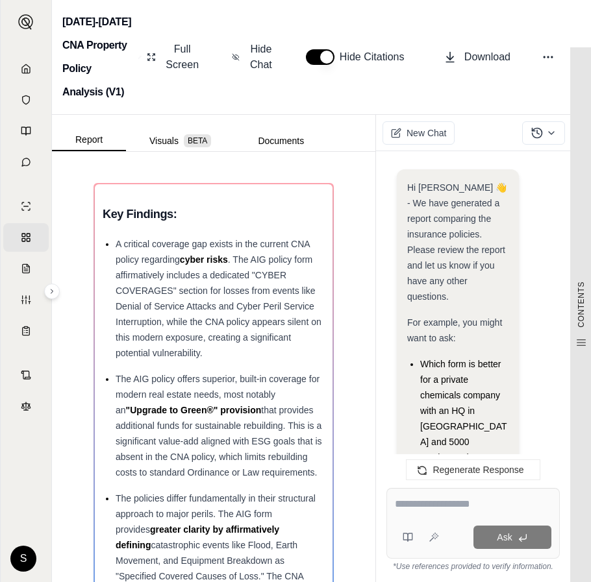
scroll to position [779, 0]
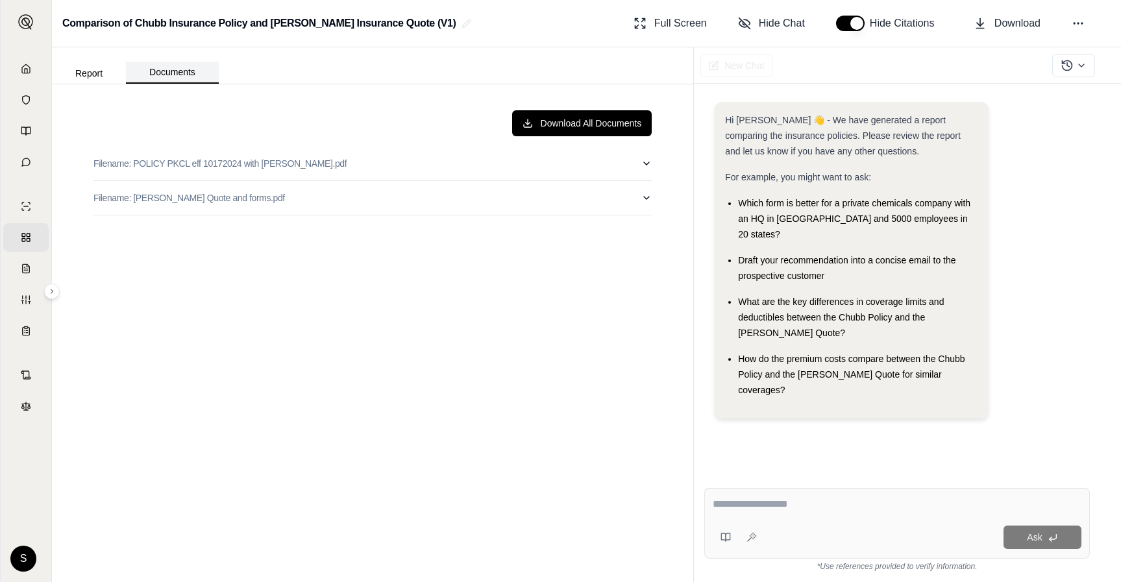
click at [176, 75] on button "Documents" at bounding box center [172, 73] width 93 height 22
click at [788, 513] on div at bounding box center [897, 506] width 369 height 20
click at [808, 502] on textarea at bounding box center [897, 504] width 369 height 16
type textarea "**********"
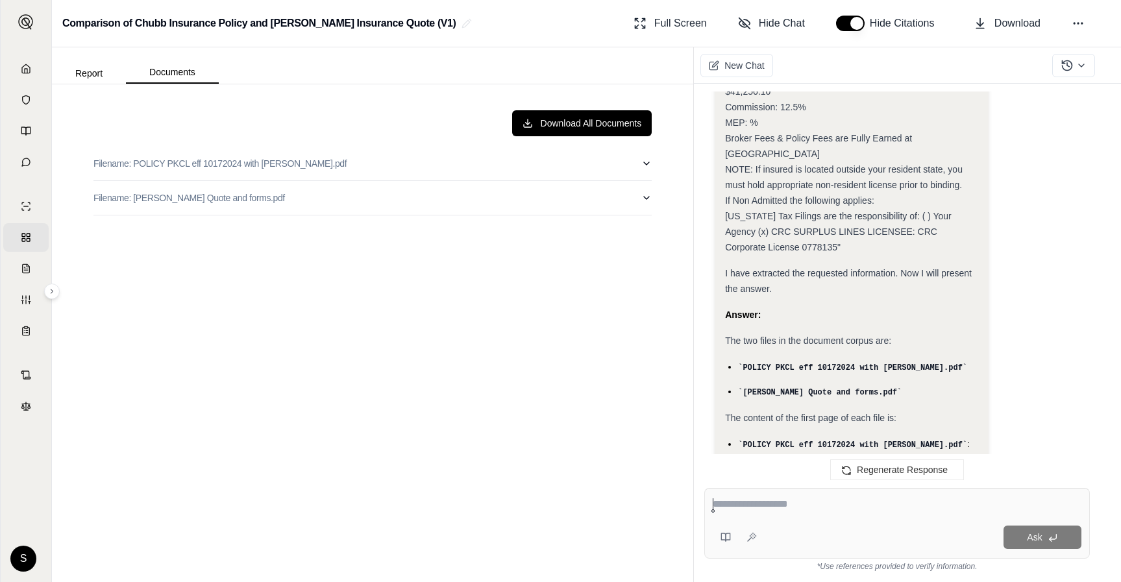
scroll to position [1589, 0]
drag, startPoint x: 880, startPoint y: 374, endPoint x: 994, endPoint y: 374, distance: 113.6
click at [994, 374] on div "Analysis: Okay, I need to identify the two files in the document corpus and pro…" at bounding box center [897, 42] width 365 height 2277
click at [960, 437] on span ": undefined" at bounding box center [854, 450] width 232 height 27
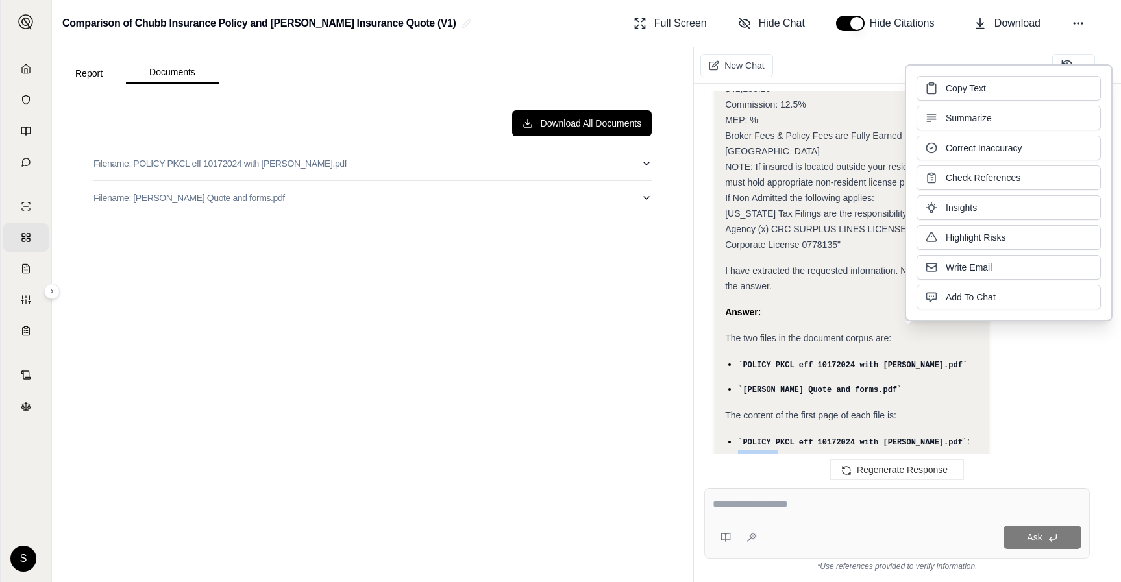
scroll to position [1593, 0]
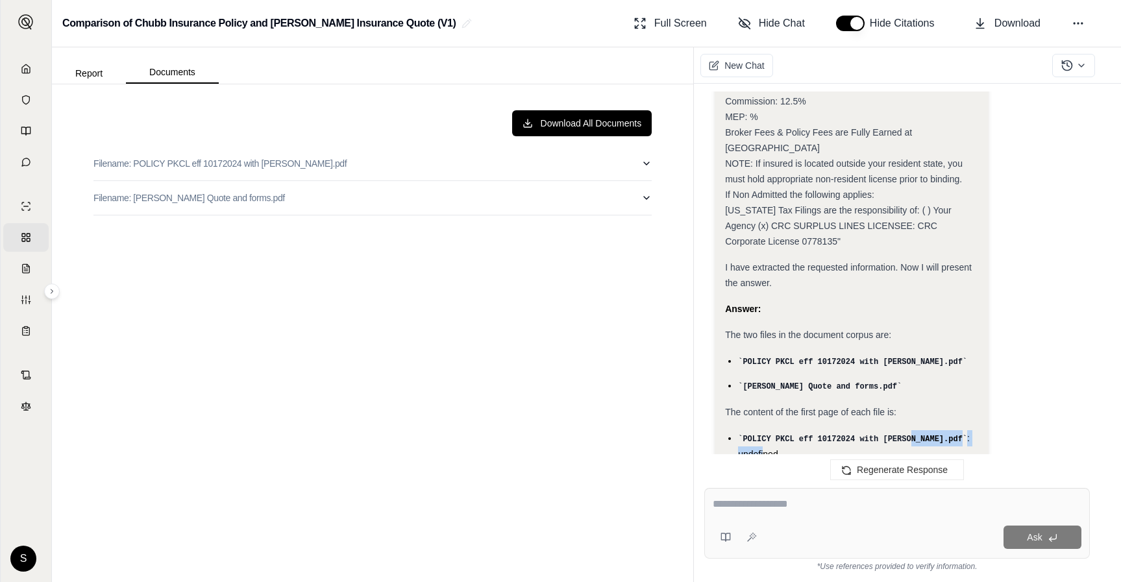
drag, startPoint x: 913, startPoint y: 374, endPoint x: 962, endPoint y: 373, distance: 48.7
click at [962, 430] on li "POLICY PKCL eff 10172024 with Chubb.pdf : undefined" at bounding box center [857, 446] width 239 height 32
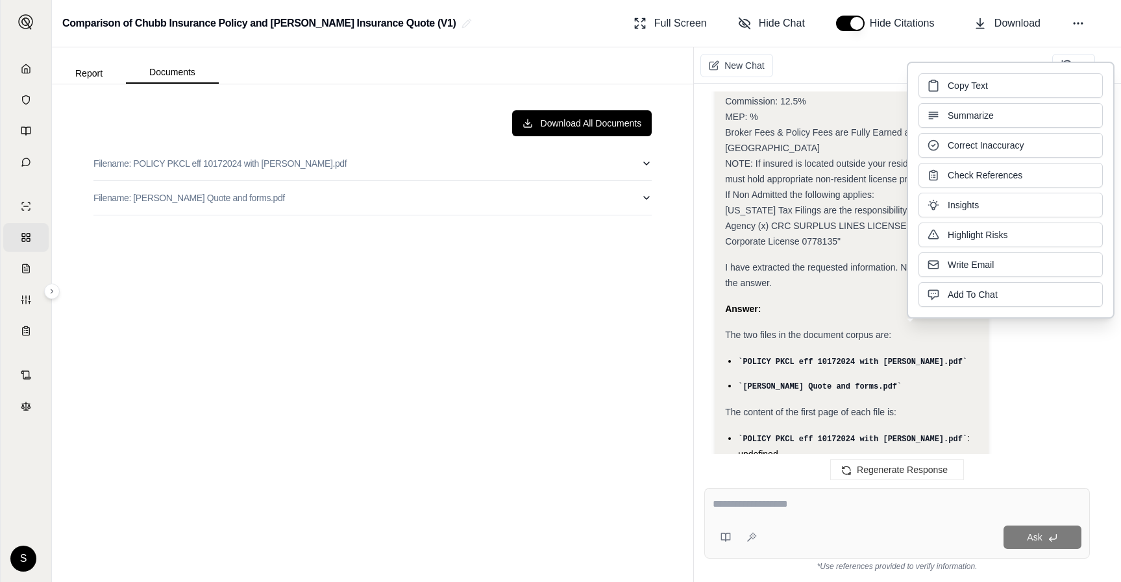
click at [963, 433] on span ": undefined" at bounding box center [854, 446] width 232 height 27
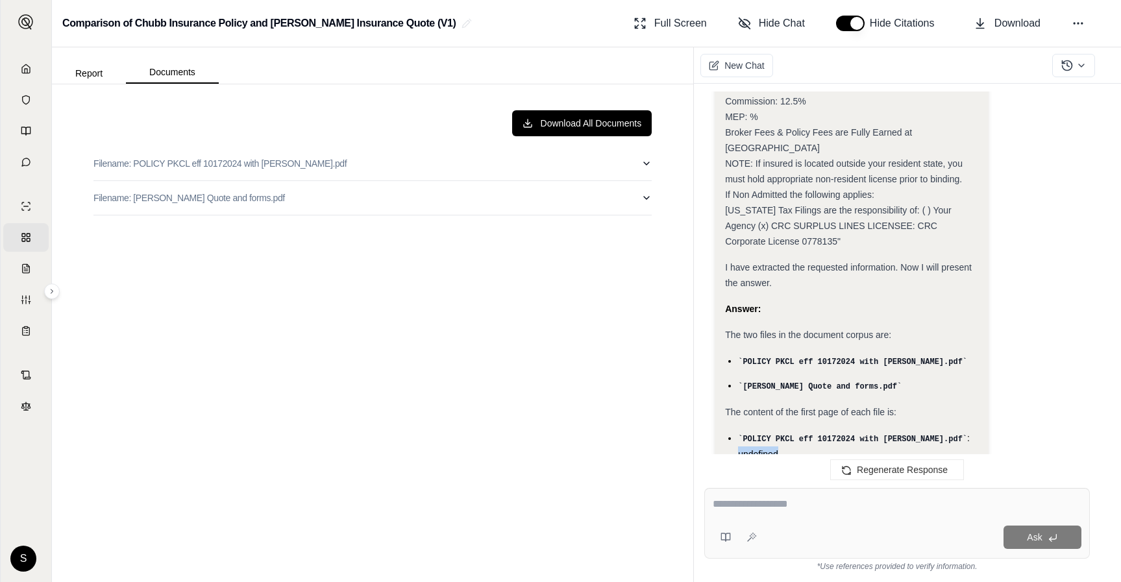
drag, startPoint x: 937, startPoint y: 373, endPoint x: 1001, endPoint y: 371, distance: 64.3
click at [1001, 371] on div "Analysis: Okay, I need to identify the two files in the document corpus and pro…" at bounding box center [897, 39] width 365 height 2277
drag, startPoint x: 859, startPoint y: 373, endPoint x: 980, endPoint y: 371, distance: 120.7
click at [980, 371] on div "Analysis: Okay, I need to identify the two files in the document corpus and pro…" at bounding box center [851, 34] width 273 height 2266
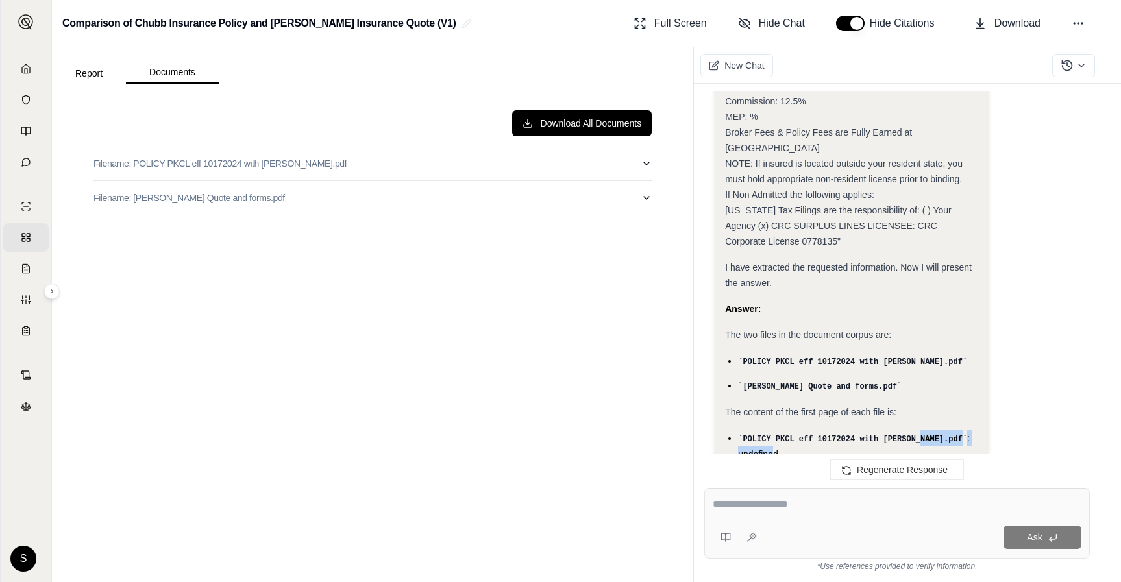
drag, startPoint x: 970, startPoint y: 374, endPoint x: 921, endPoint y: 374, distance: 49.3
click at [922, 430] on li "POLICY PKCL eff 10172024 with Chubb.pdf : undefined" at bounding box center [857, 446] width 239 height 32
click at [604, 122] on button "Download All Documents" at bounding box center [582, 123] width 140 height 26
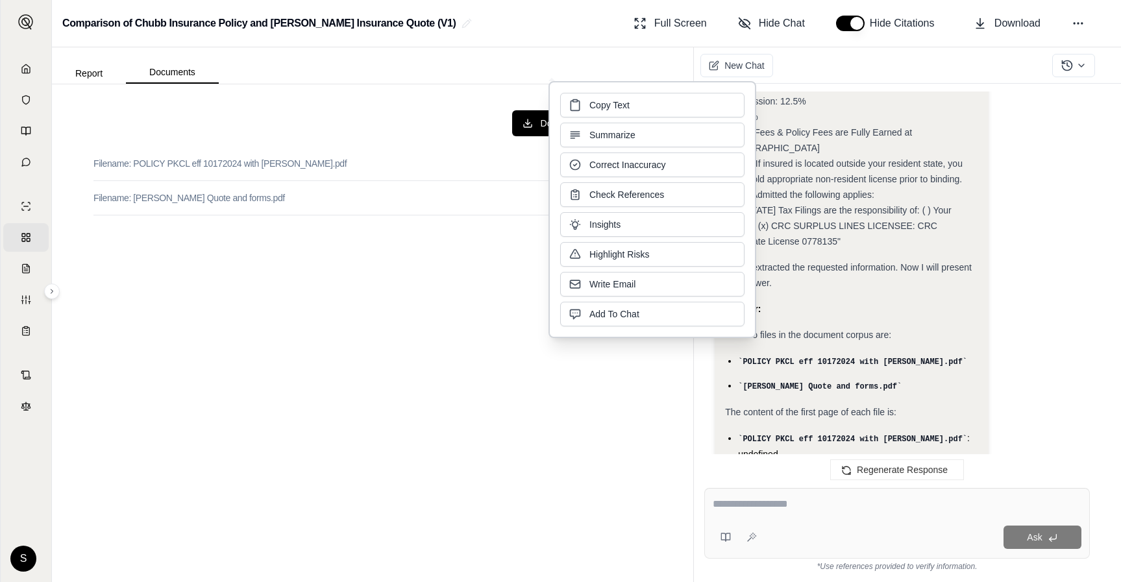
click at [423, 299] on div "Download All Documents Filename: POLICY PKCL eff 10172024 with Chubb.pdf Filena…" at bounding box center [372, 333] width 579 height 467
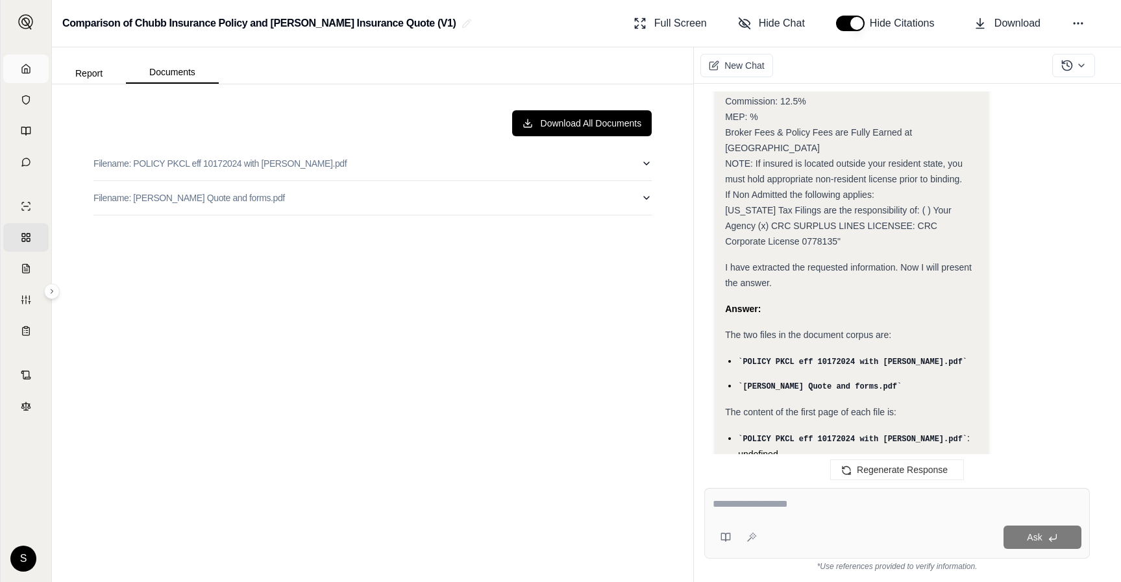
click at [31, 60] on link "Home" at bounding box center [25, 69] width 45 height 29
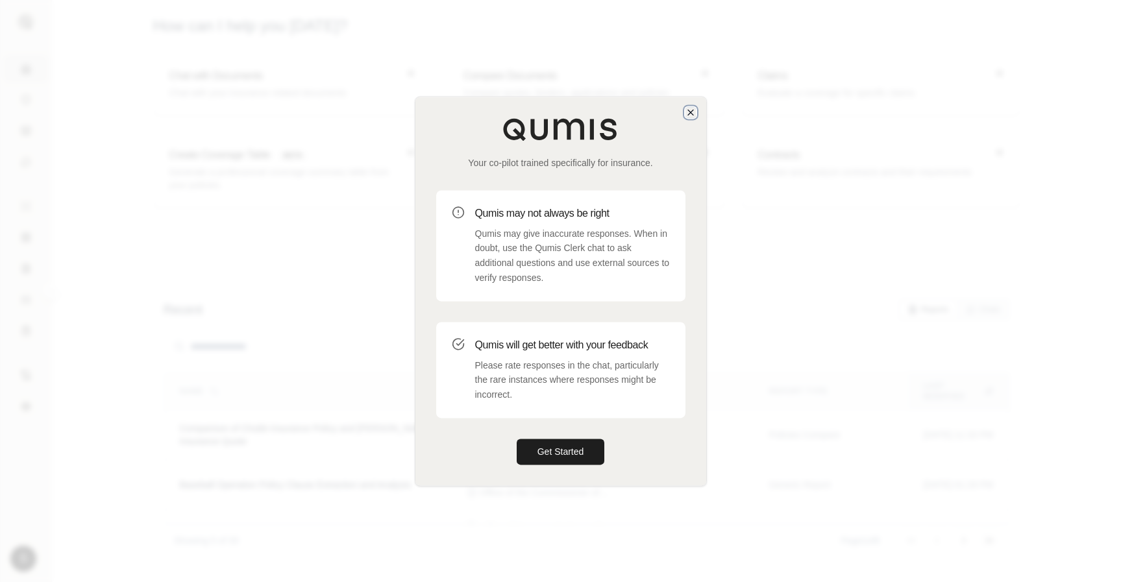
click at [686, 111] on icon "button" at bounding box center [690, 112] width 10 height 10
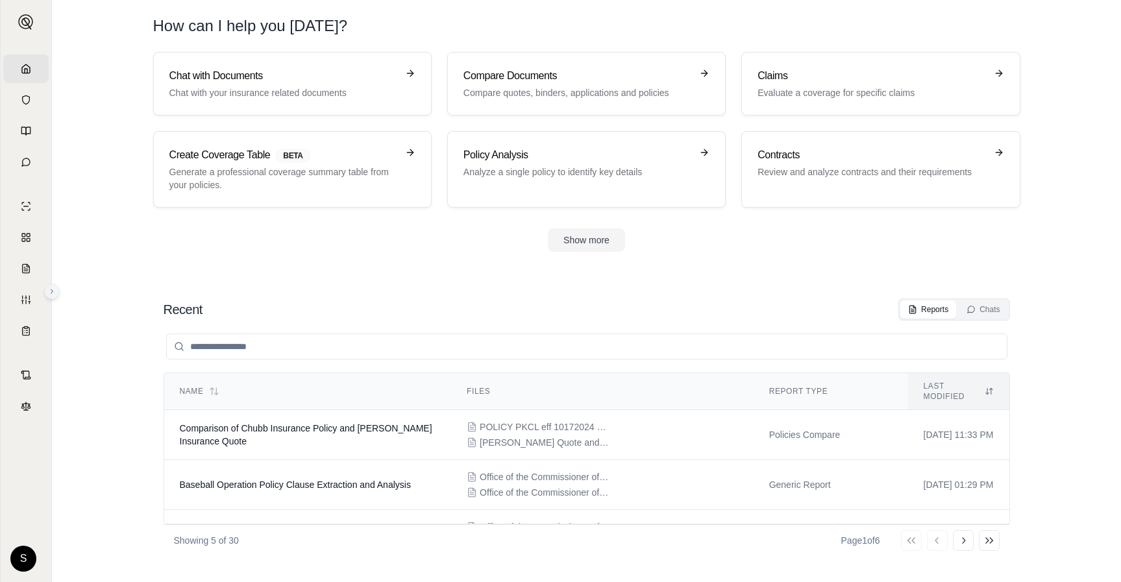
click at [52, 288] on icon at bounding box center [52, 292] width 8 height 8
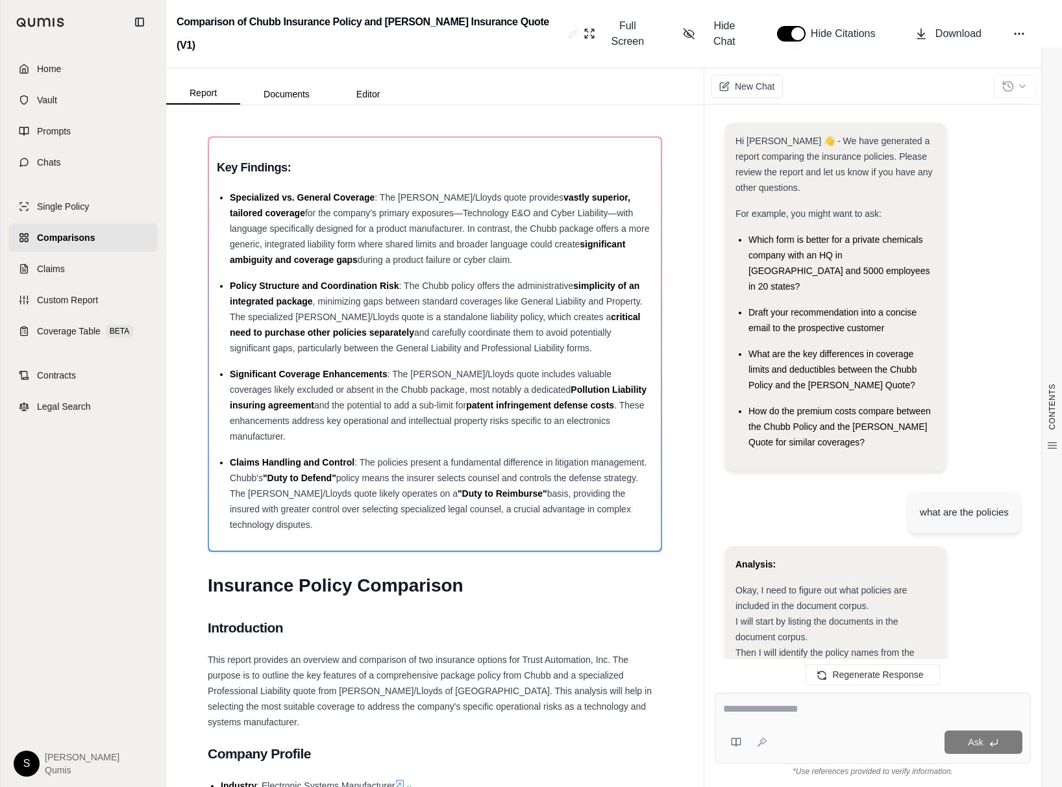
scroll to position [423, 0]
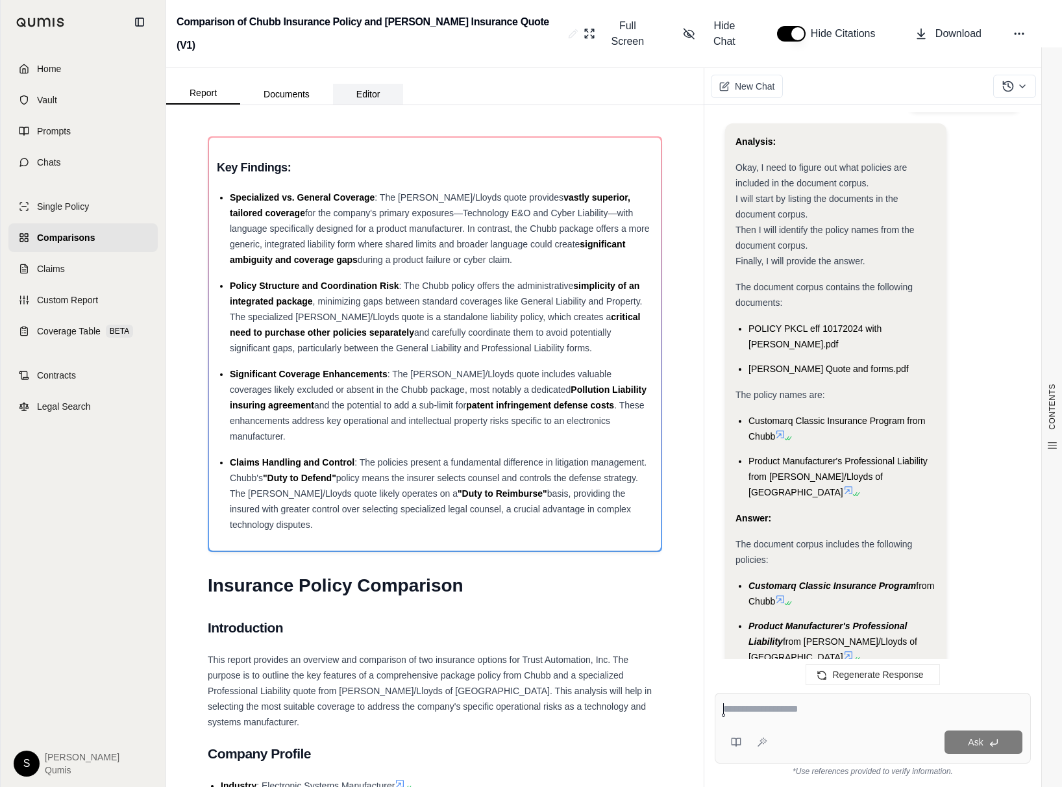
click at [362, 84] on button "Editor" at bounding box center [368, 94] width 71 height 21
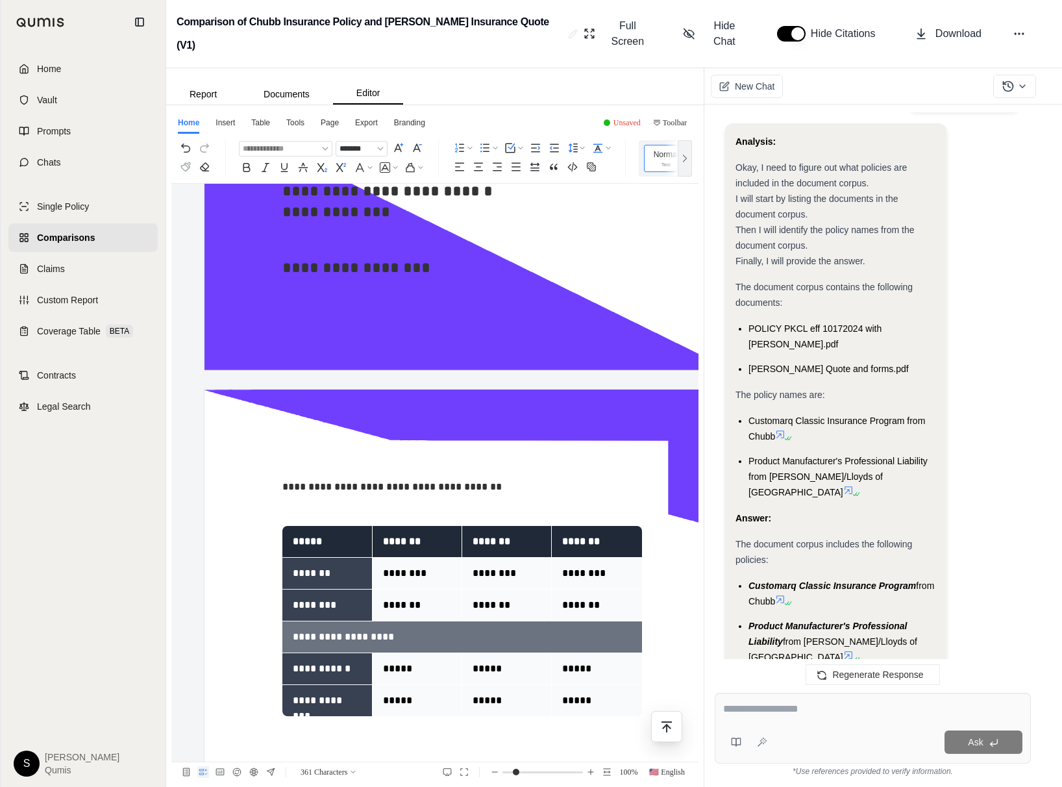
scroll to position [907, 0]
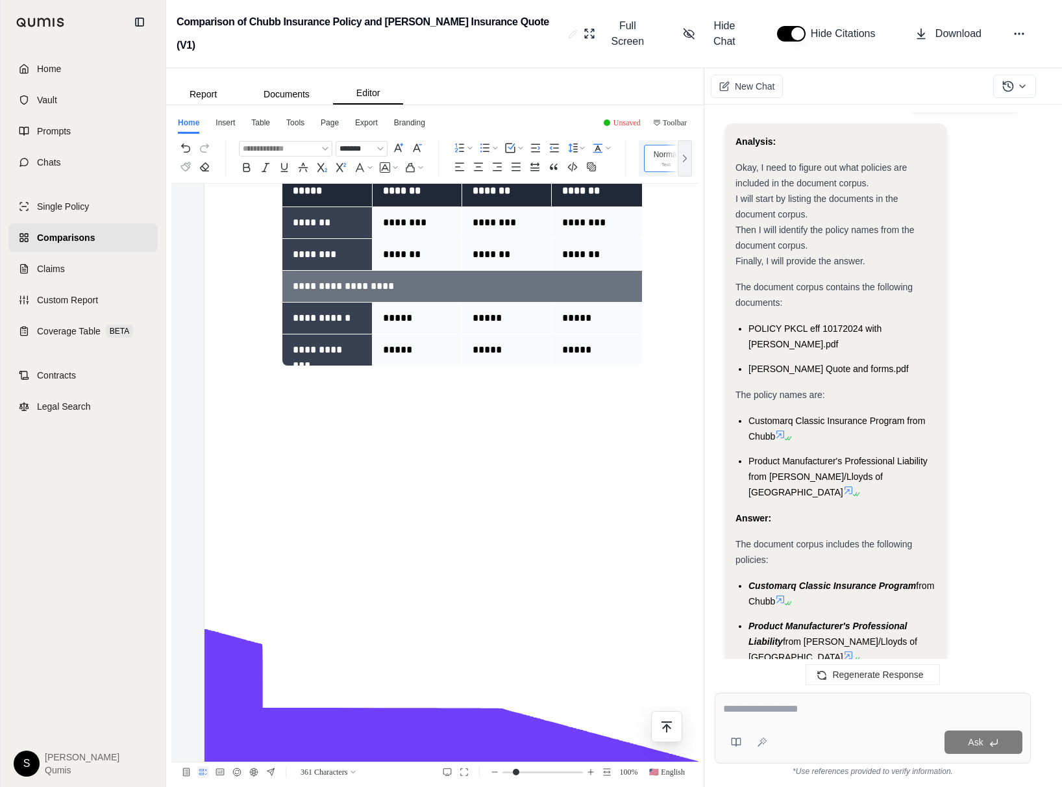
click at [385, 439] on div "**********" at bounding box center [461, 29] width 515 height 1477
click at [309, 363] on div "**********" at bounding box center [461, 29] width 515 height 1477
click at [729, 23] on span "Hide Chat" at bounding box center [724, 33] width 43 height 31
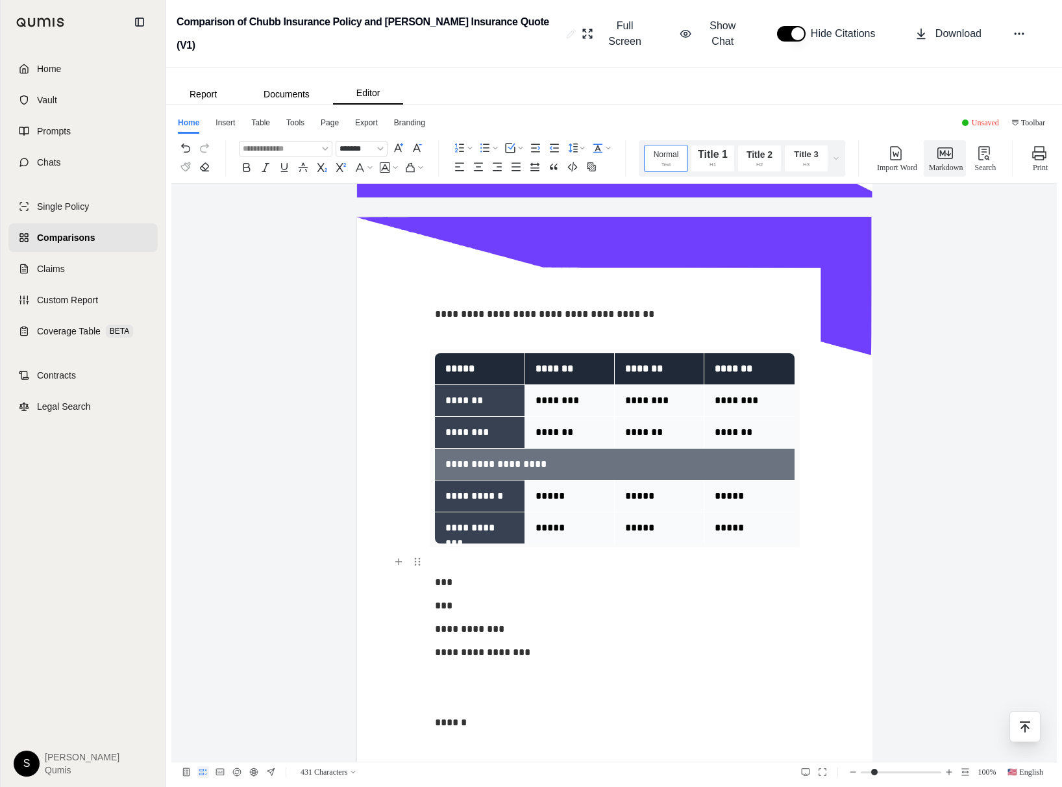
scroll to position [0, 0]
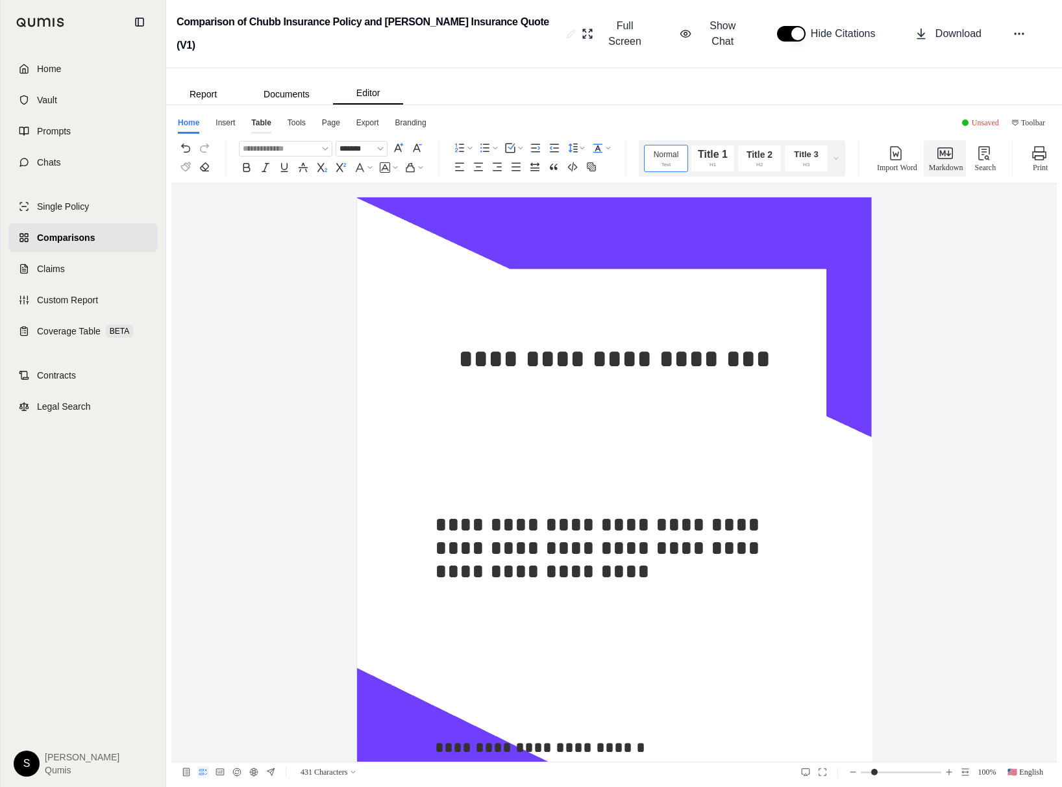
click at [265, 117] on div "Table" at bounding box center [260, 125] width 19 height 17
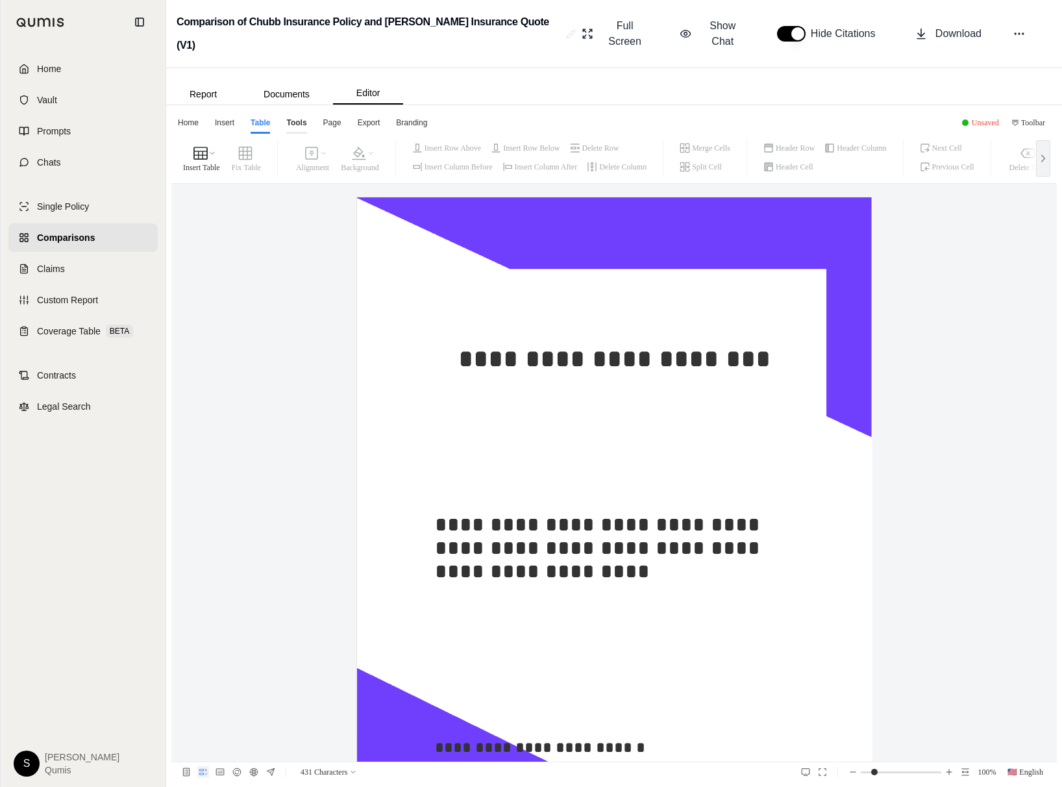
click at [300, 117] on div "Tools" at bounding box center [296, 125] width 20 height 17
click at [360, 145] on icon "button" at bounding box center [353, 153] width 16 height 16
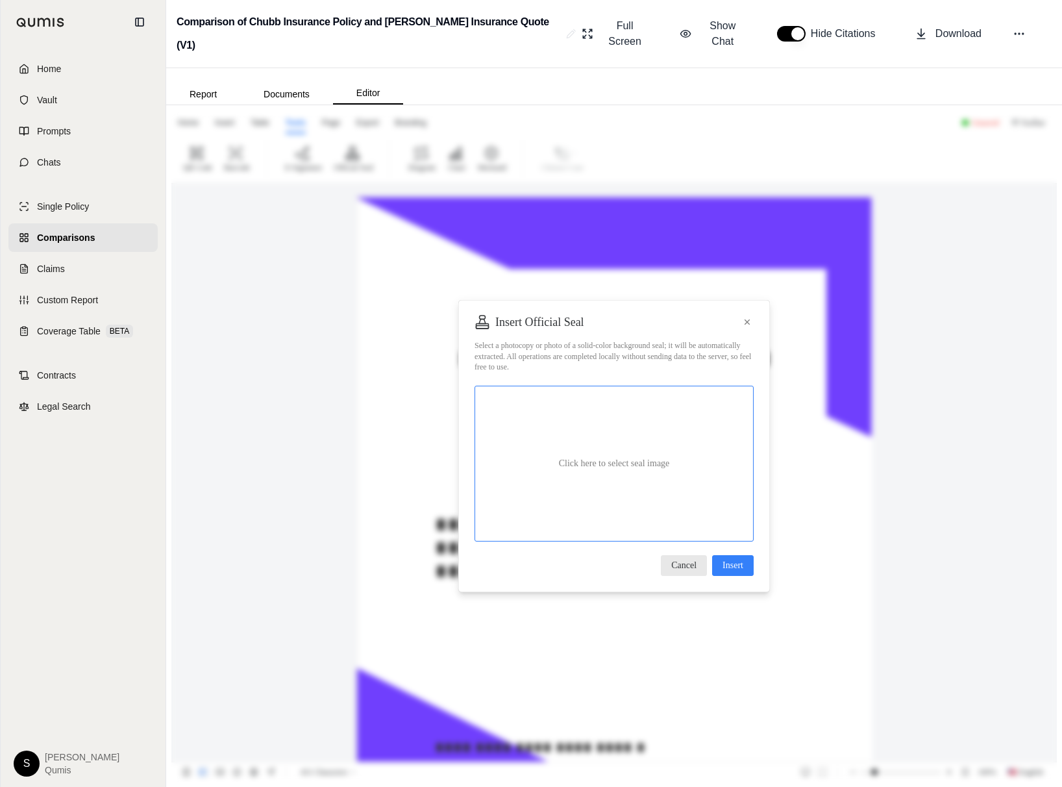
drag, startPoint x: 580, startPoint y: 480, endPoint x: 689, endPoint y: 498, distance: 110.5
click at [689, 493] on div "Click here to select seal image" at bounding box center [613, 464] width 279 height 156
click at [748, 319] on icon at bounding box center [746, 321] width 5 height 5
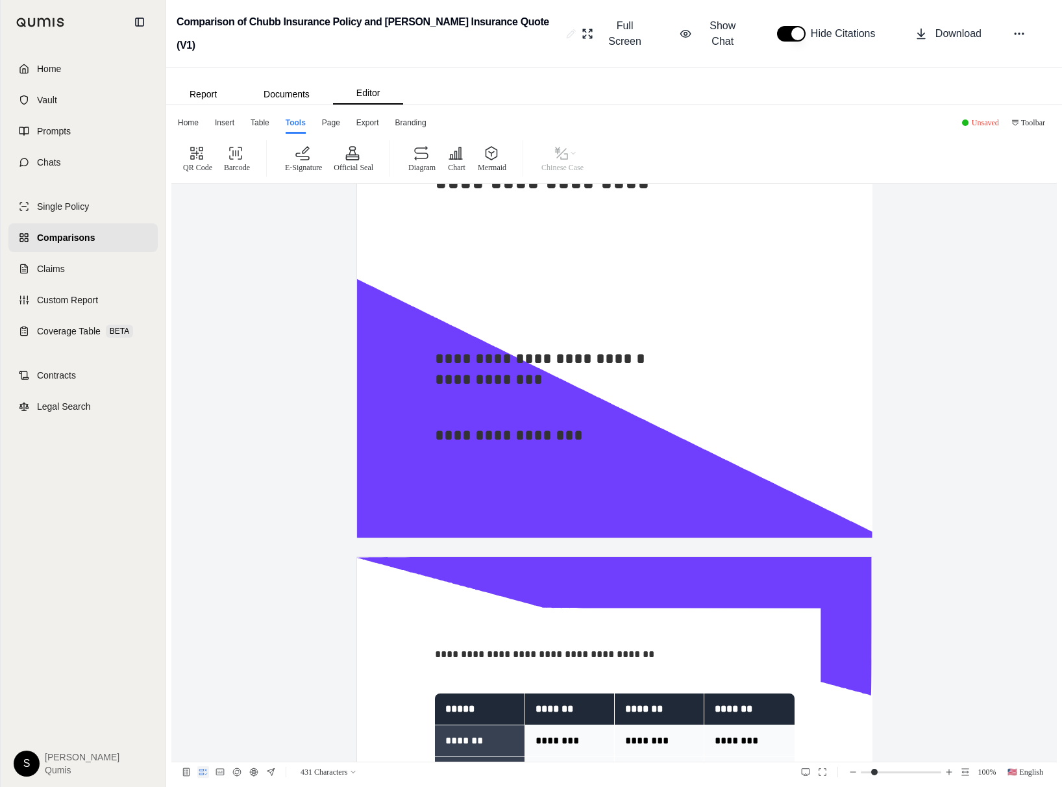
scroll to position [465, 0]
